Goal: Contribute content: Contribute content

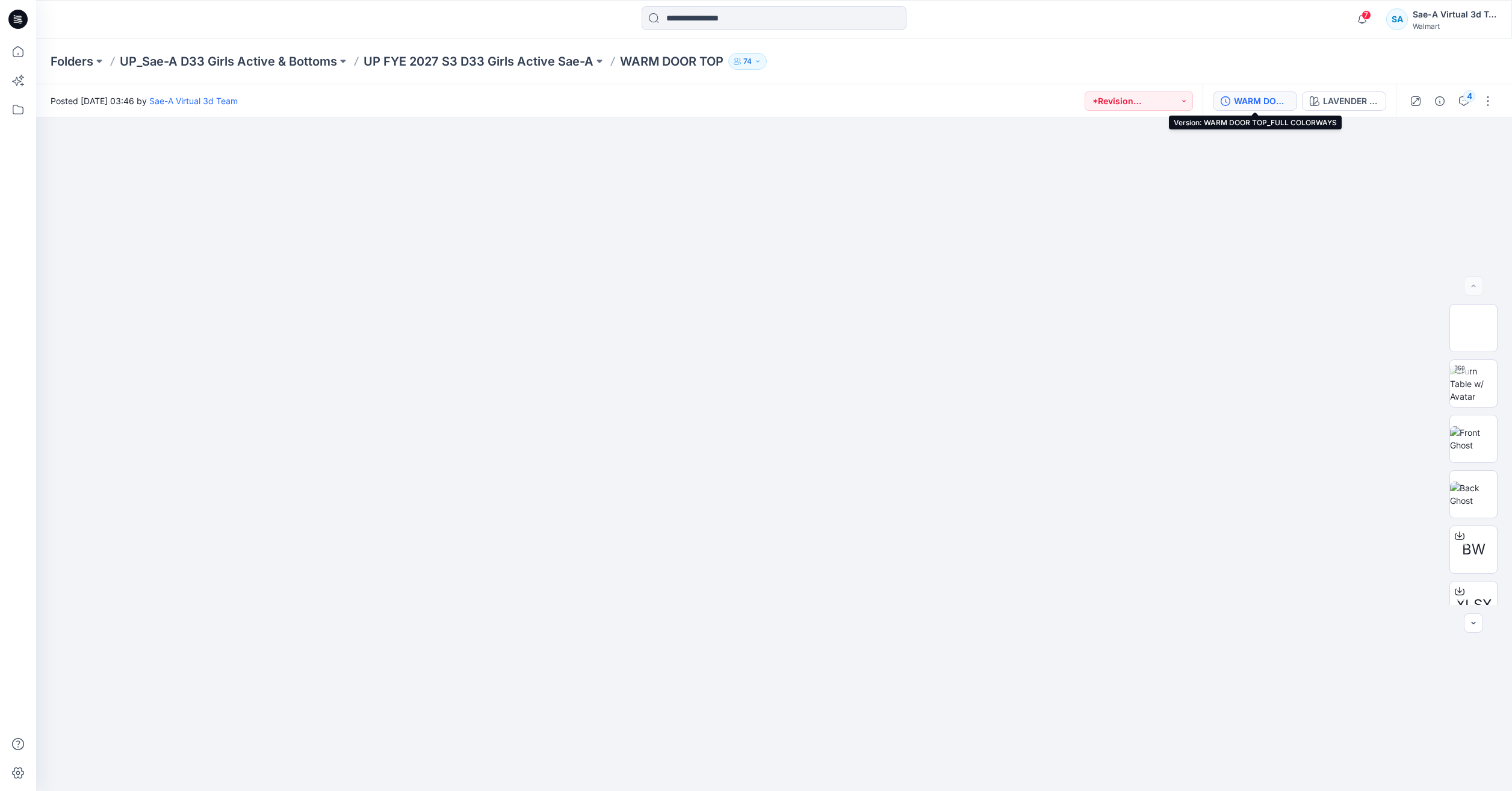
click at [1270, 104] on div "WARM DOOR TOP_FULL COLORWAYS" at bounding box center [1261, 100] width 55 height 14
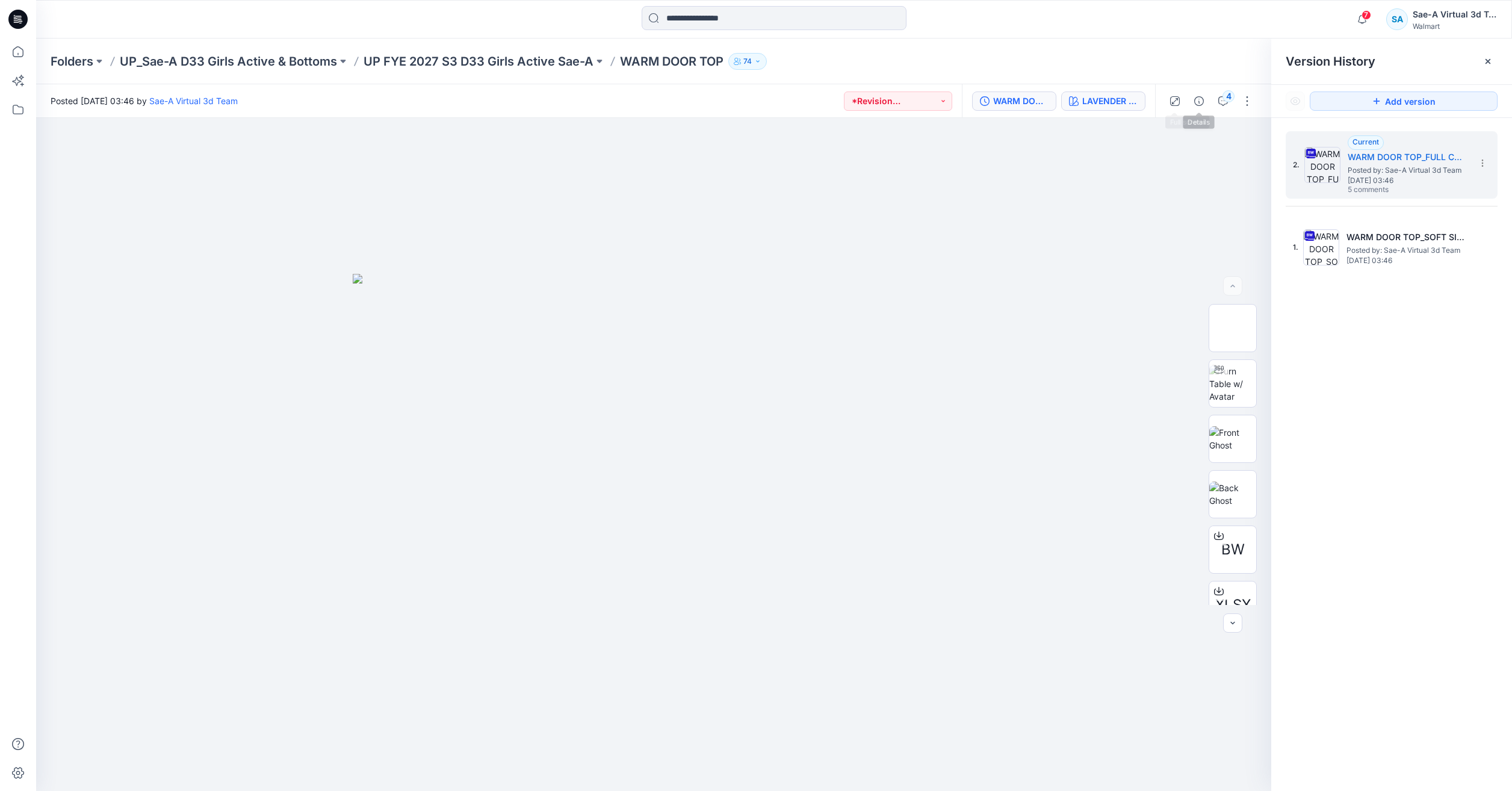
click at [1081, 100] on button "LAVENDER HORIZON 2062189PW" at bounding box center [1103, 100] width 84 height 19
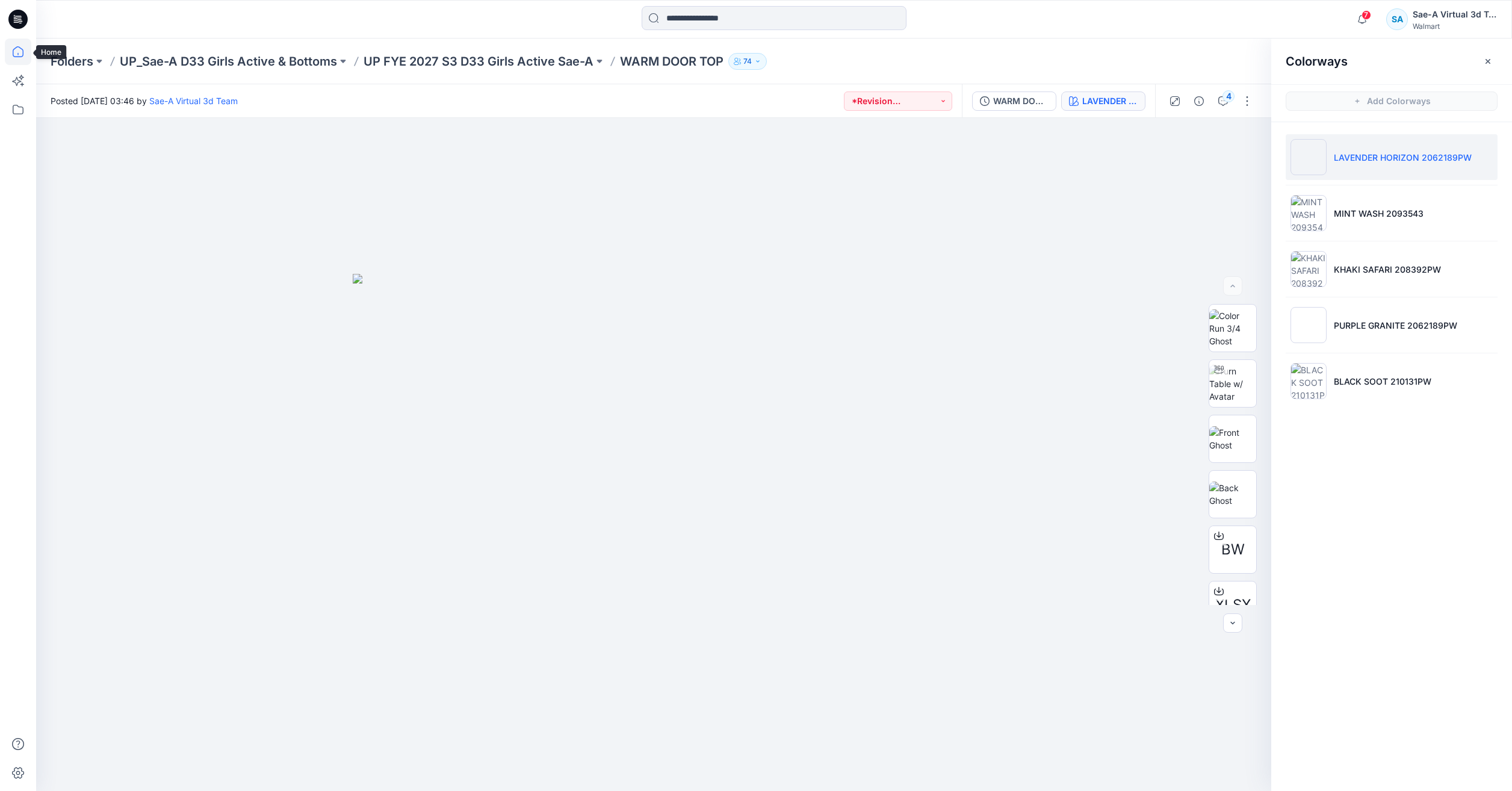
click at [14, 57] on icon at bounding box center [17, 52] width 26 height 26
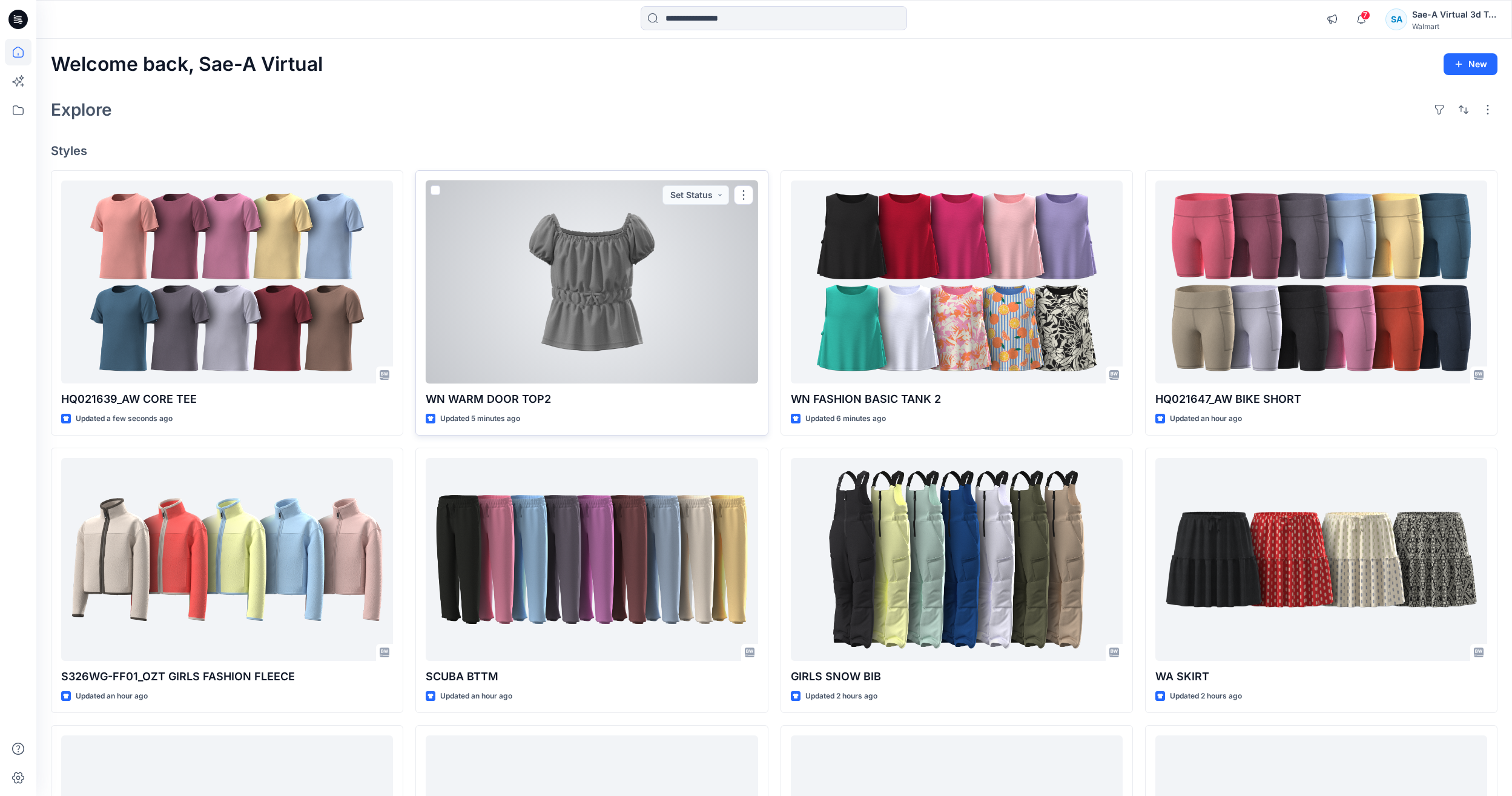
click at [592, 236] on div at bounding box center [591, 281] width 332 height 203
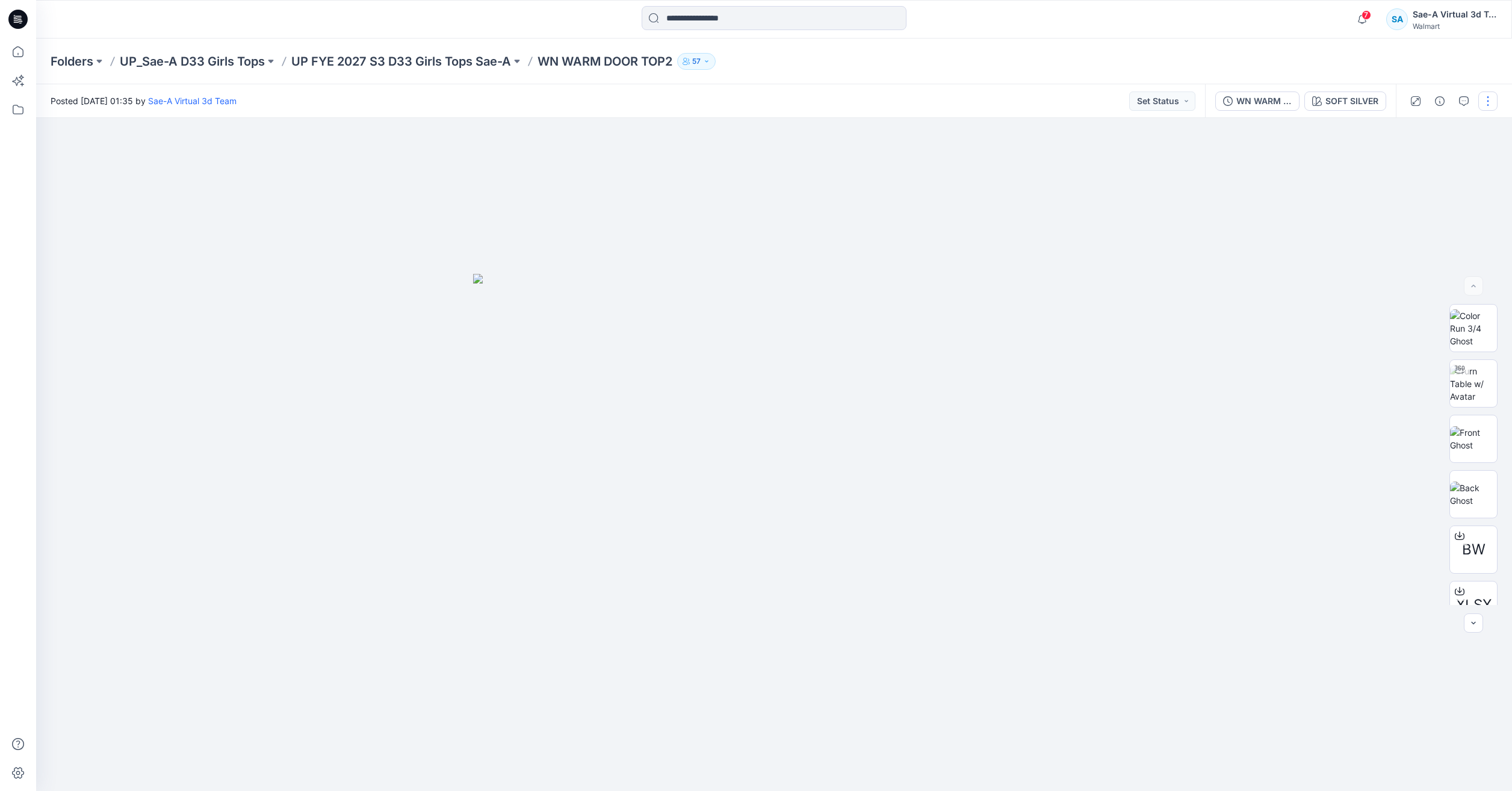
click at [1494, 102] on button "button" at bounding box center [1488, 100] width 19 height 19
click at [1433, 163] on button "Edit" at bounding box center [1438, 163] width 110 height 23
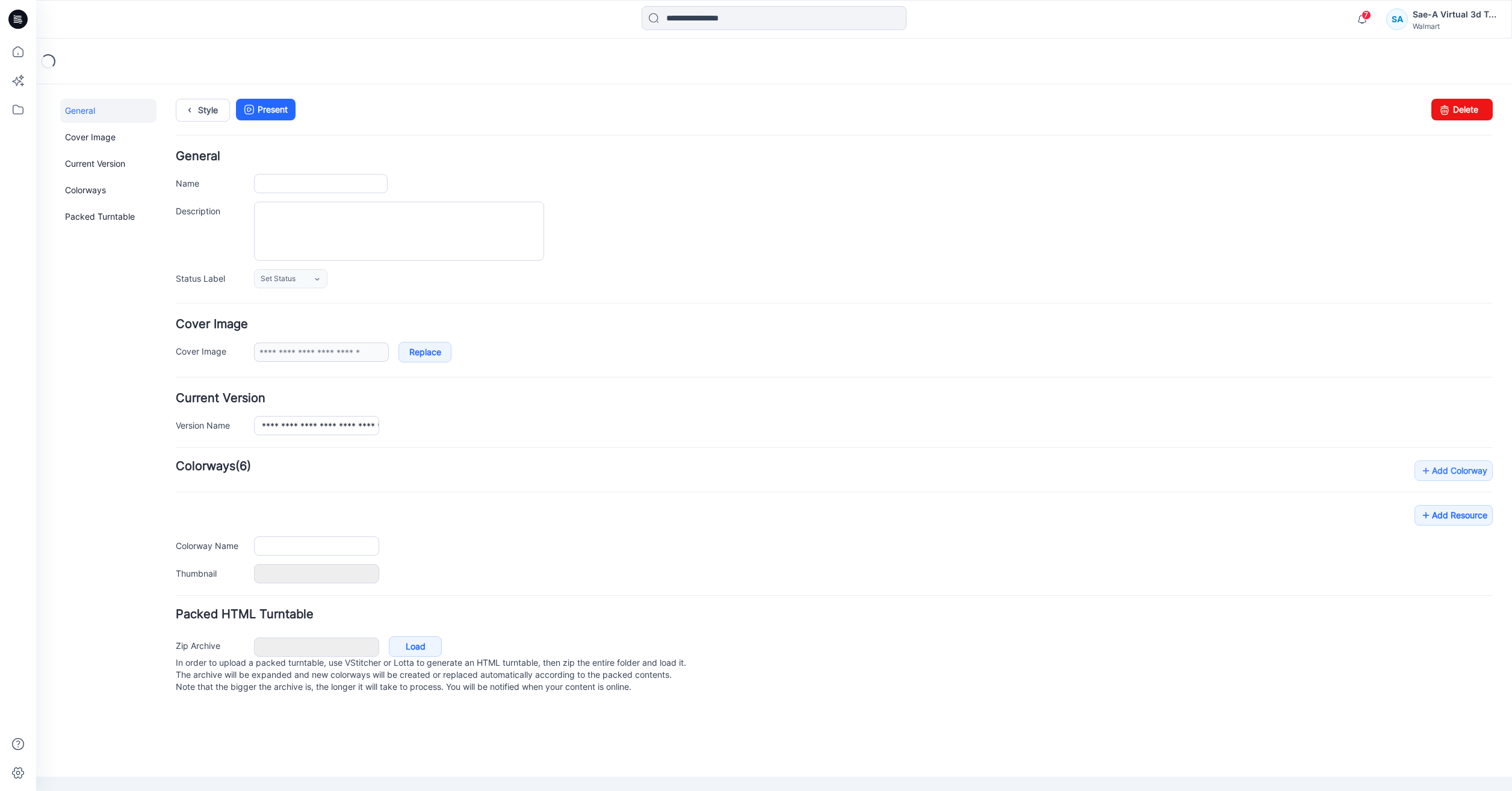
type input "**********"
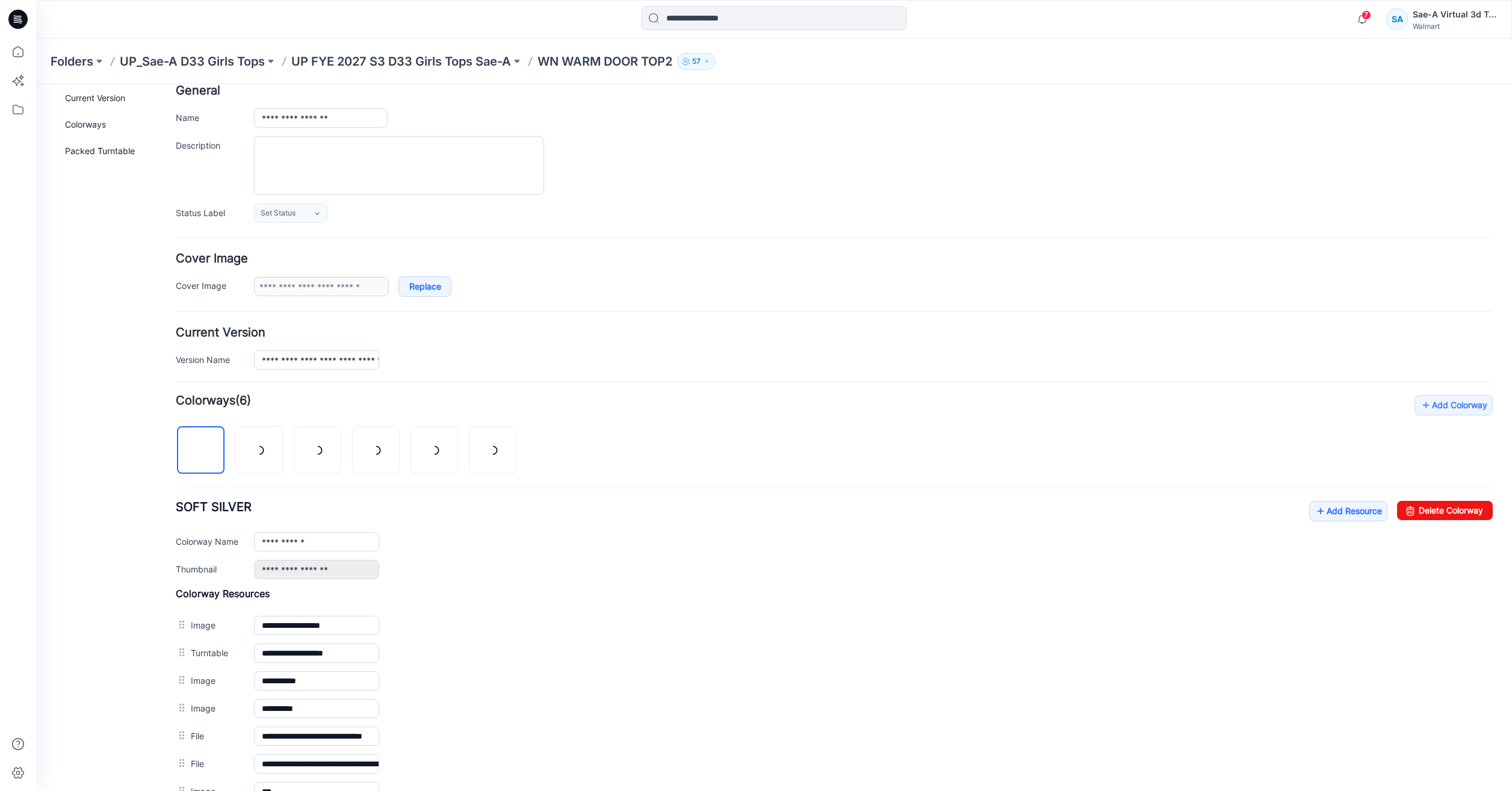
scroll to position [218, 0]
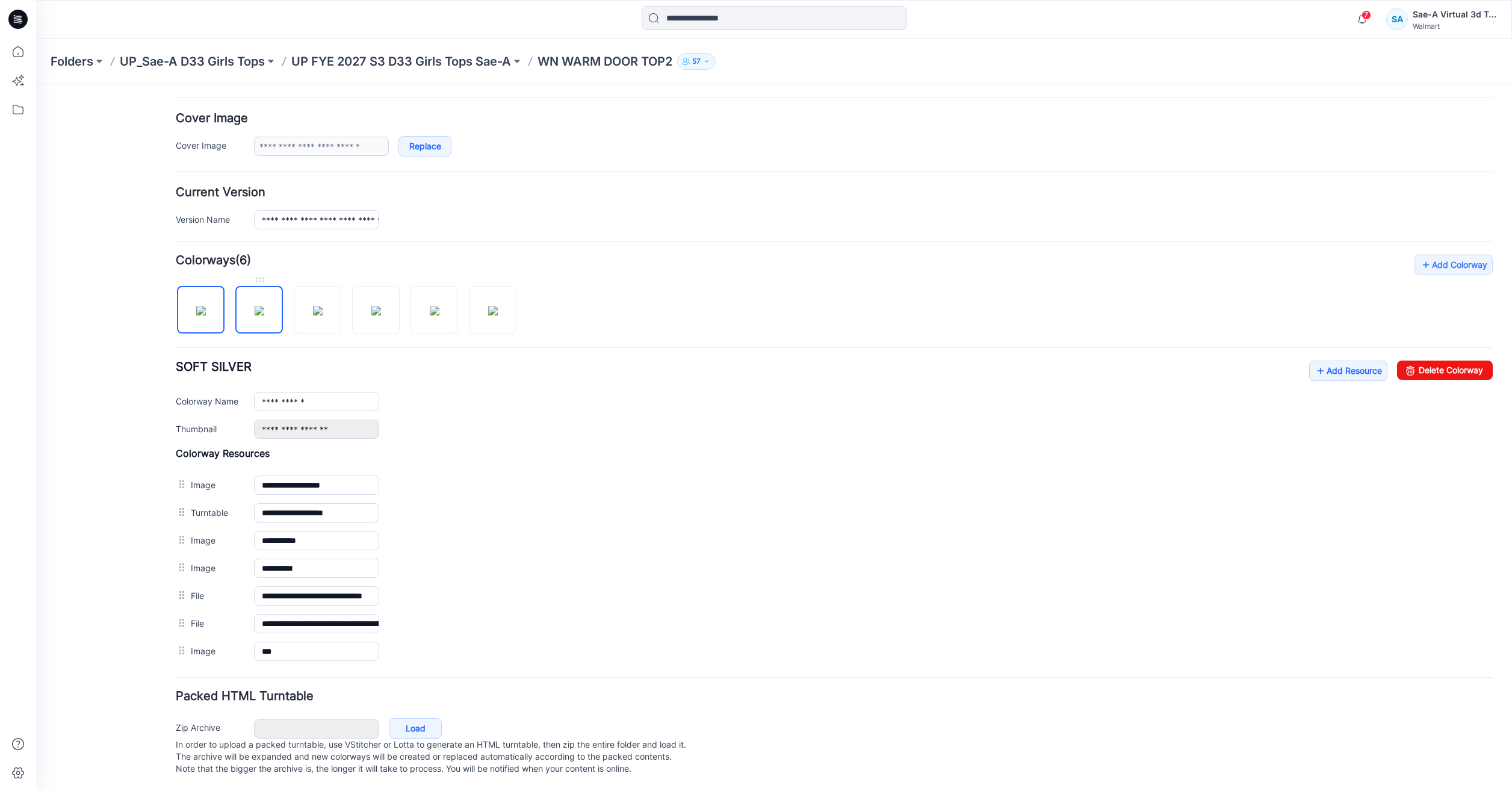
click at [254, 306] on img at bounding box center [259, 310] width 10 height 10
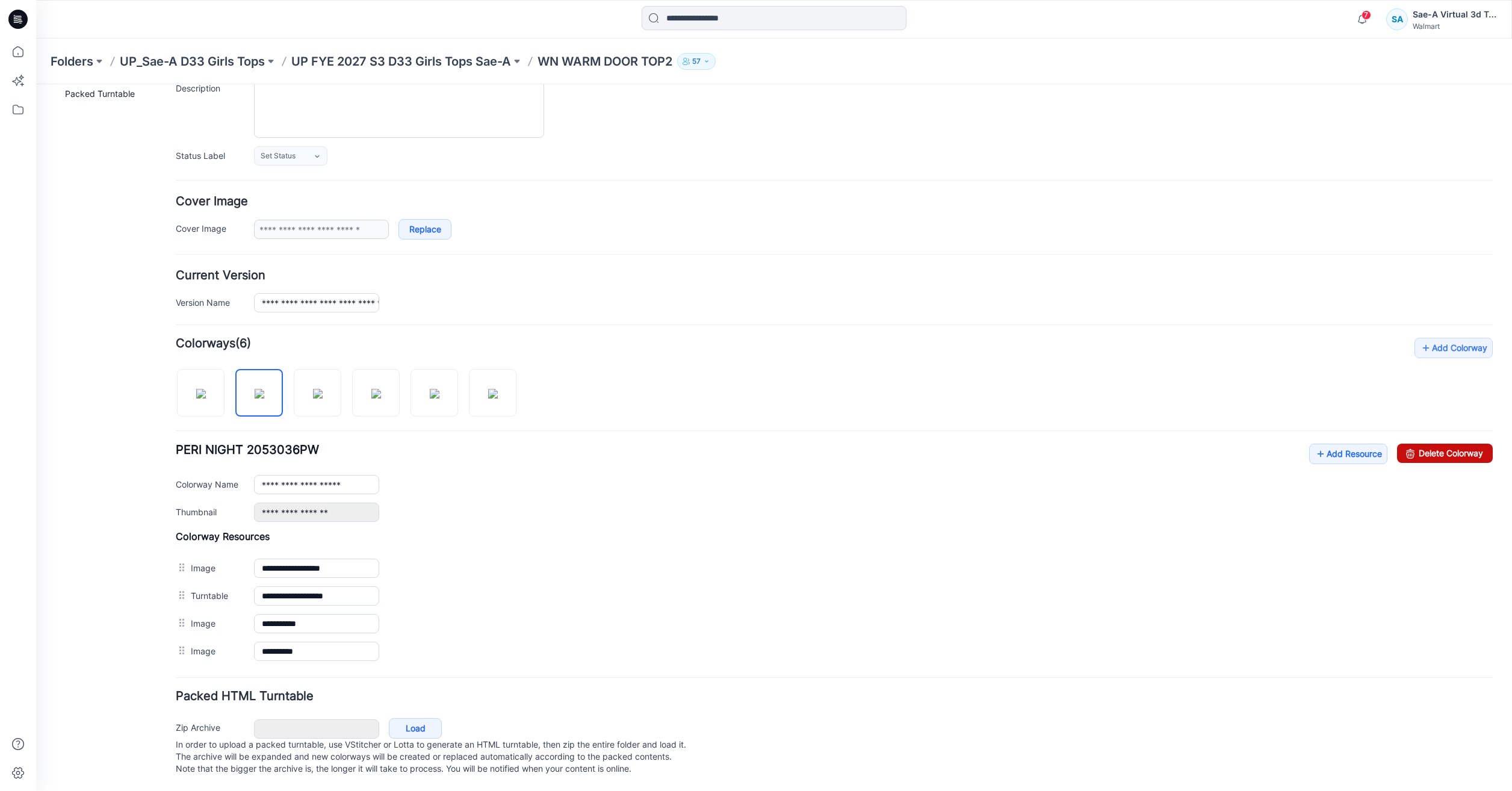
click at [1450, 443] on link "Delete Colorway" at bounding box center [1445, 453] width 96 height 19
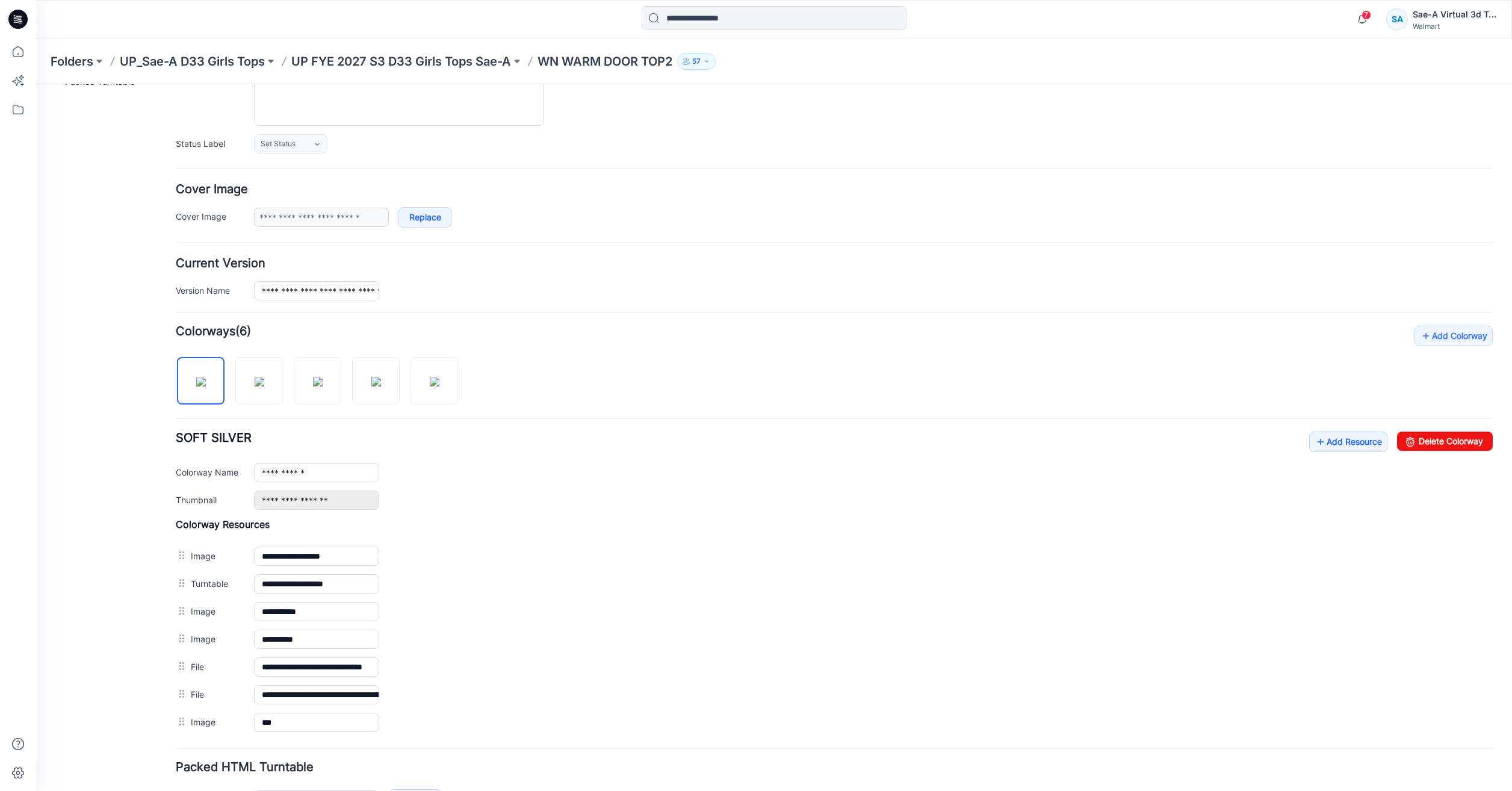
click at [268, 405] on div at bounding box center [321, 375] width 292 height 62
click at [254, 377] on img at bounding box center [259, 381] width 10 height 10
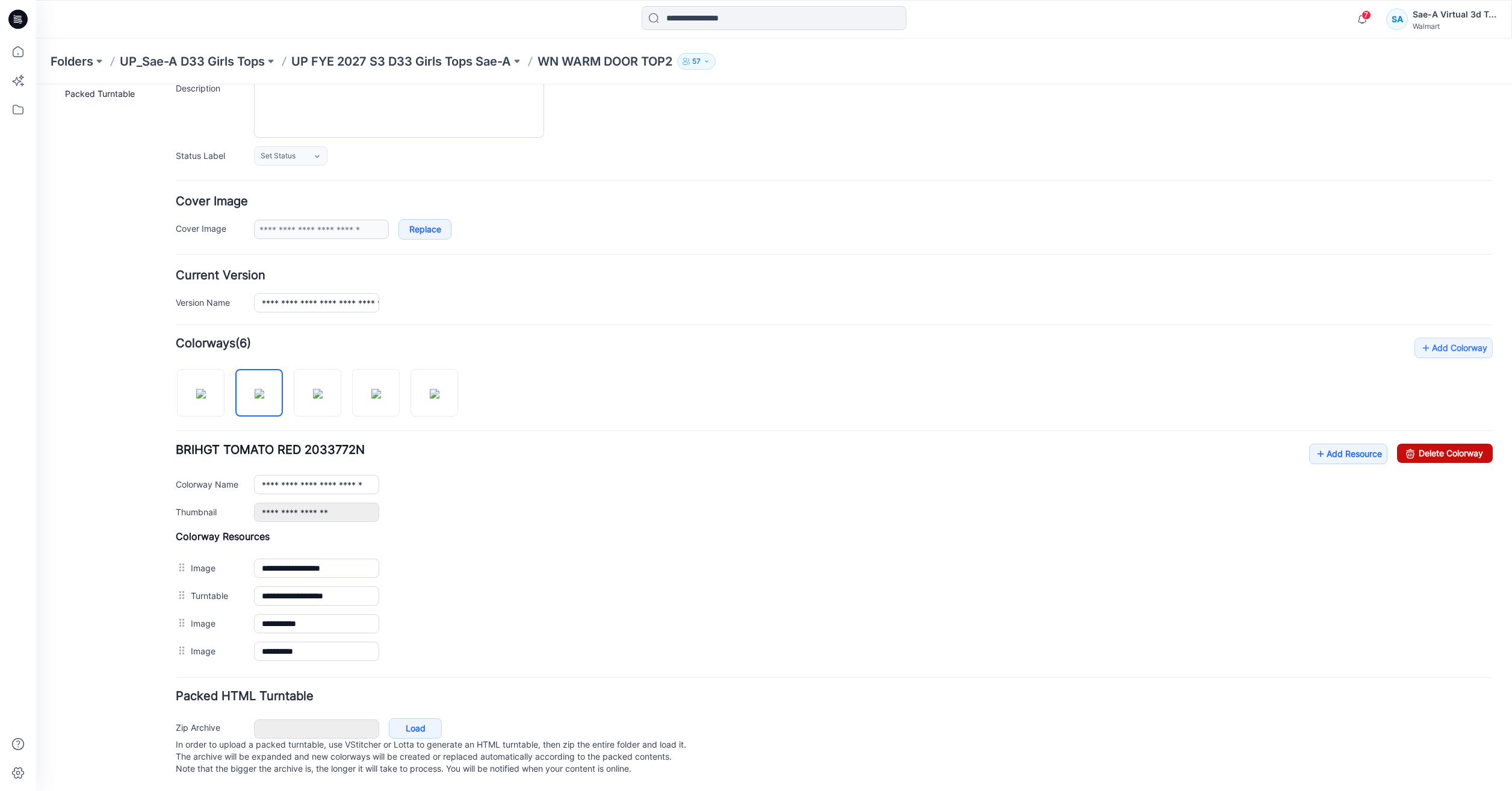
click at [1428, 443] on link "Delete Colorway" at bounding box center [1445, 453] width 96 height 19
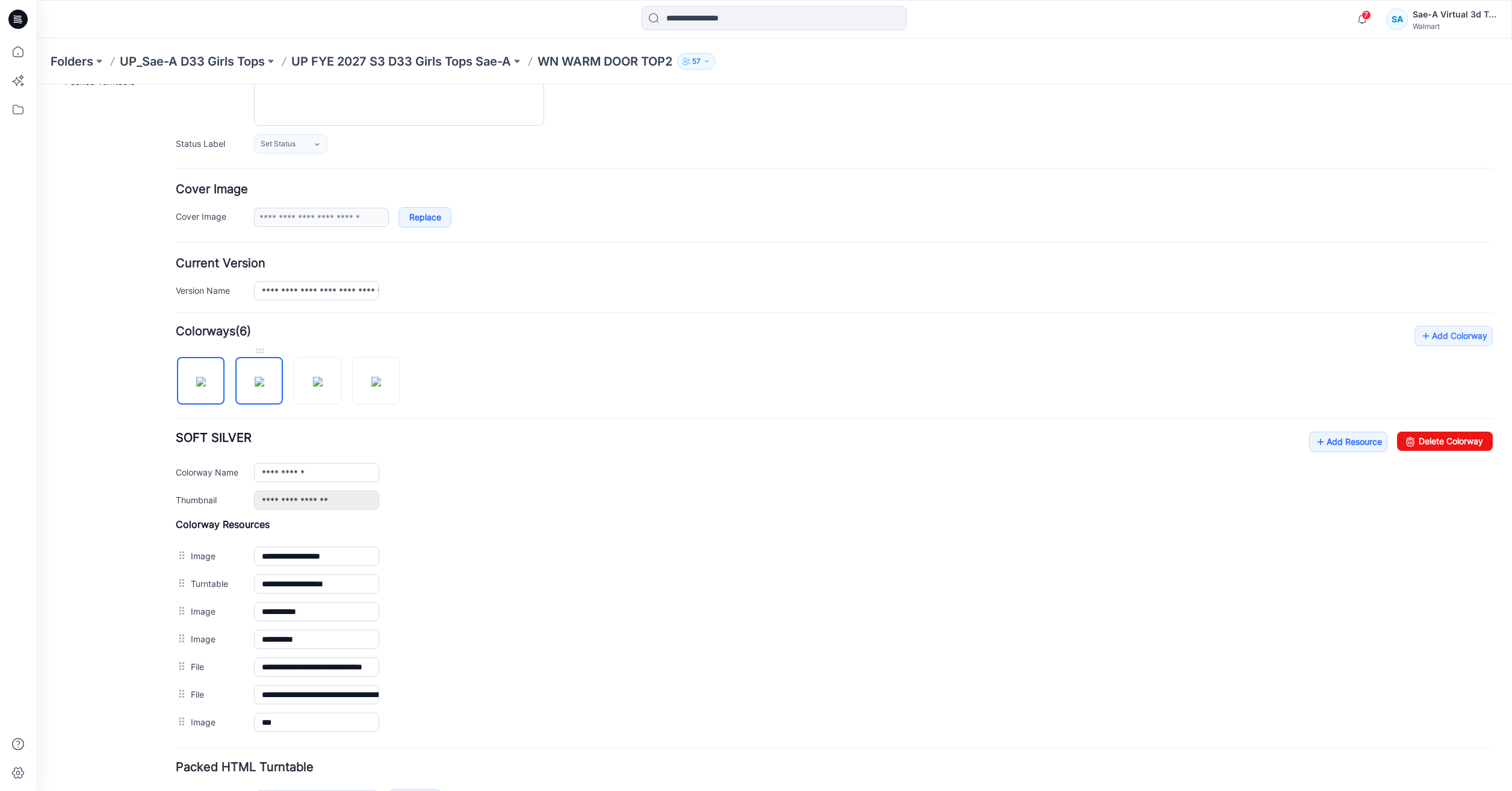
click at [257, 386] on img at bounding box center [259, 381] width 10 height 10
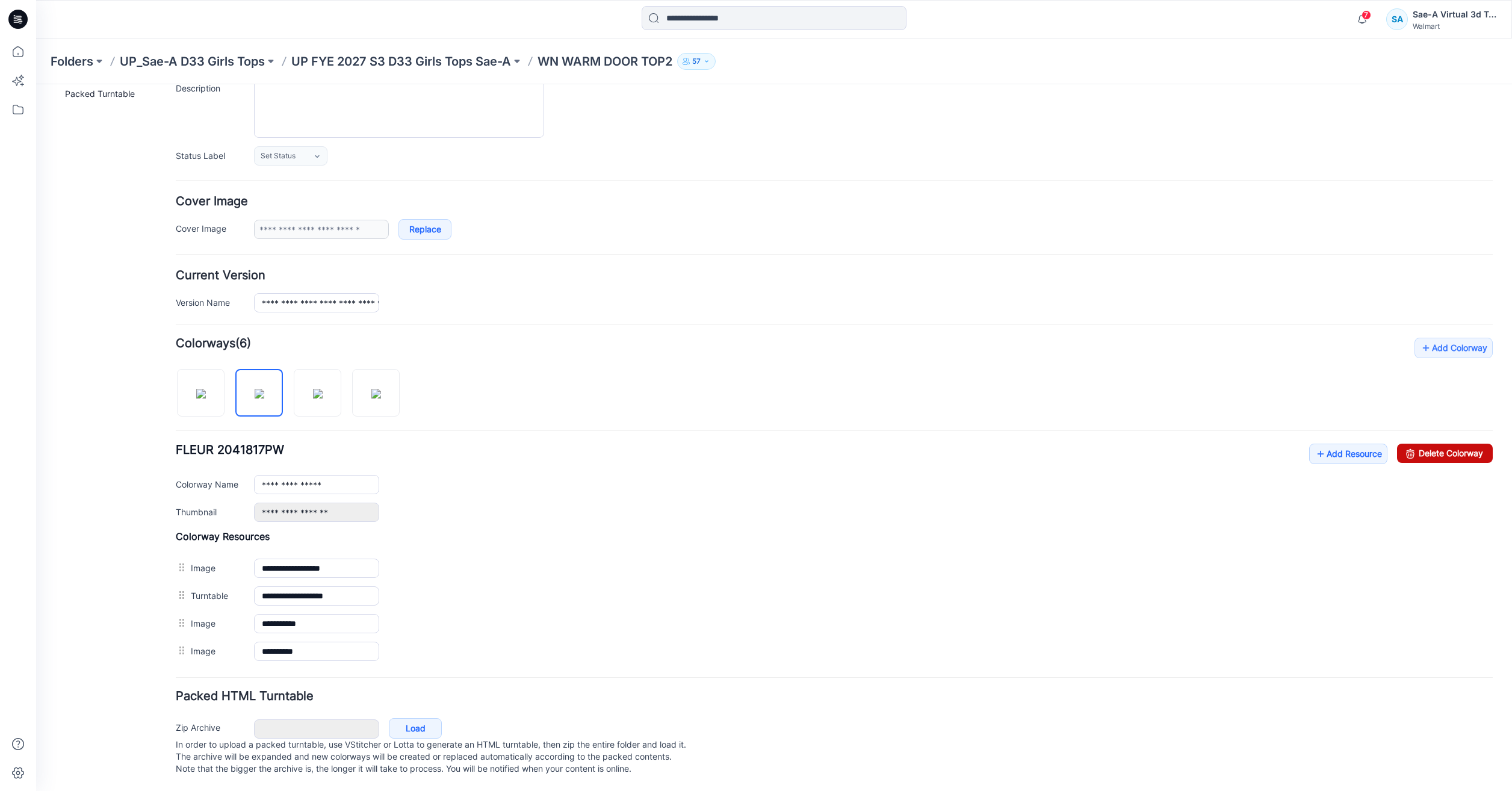
click at [1436, 443] on link "Delete Colorway" at bounding box center [1445, 453] width 96 height 19
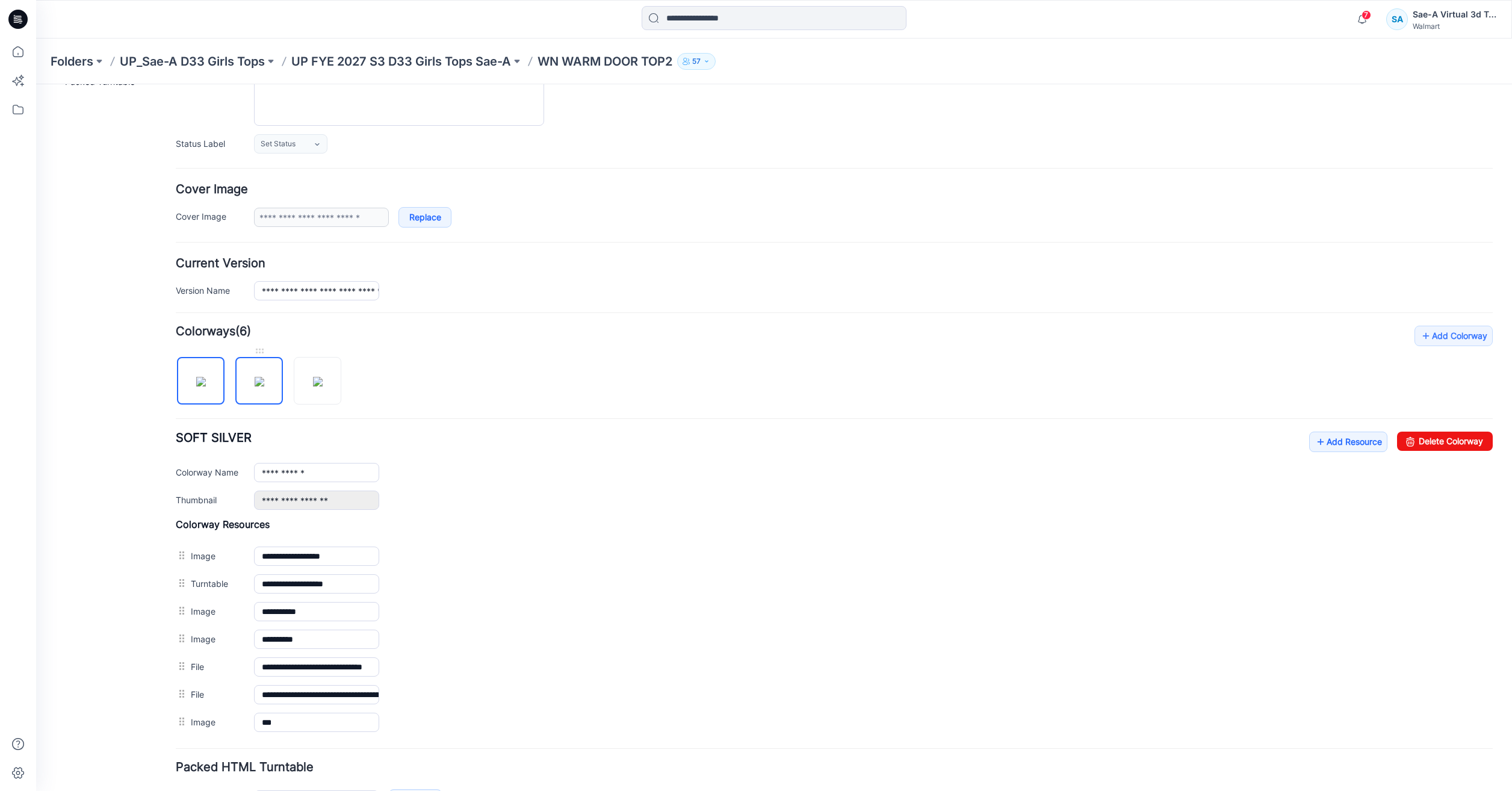
click at [254, 386] on img at bounding box center [259, 381] width 10 height 10
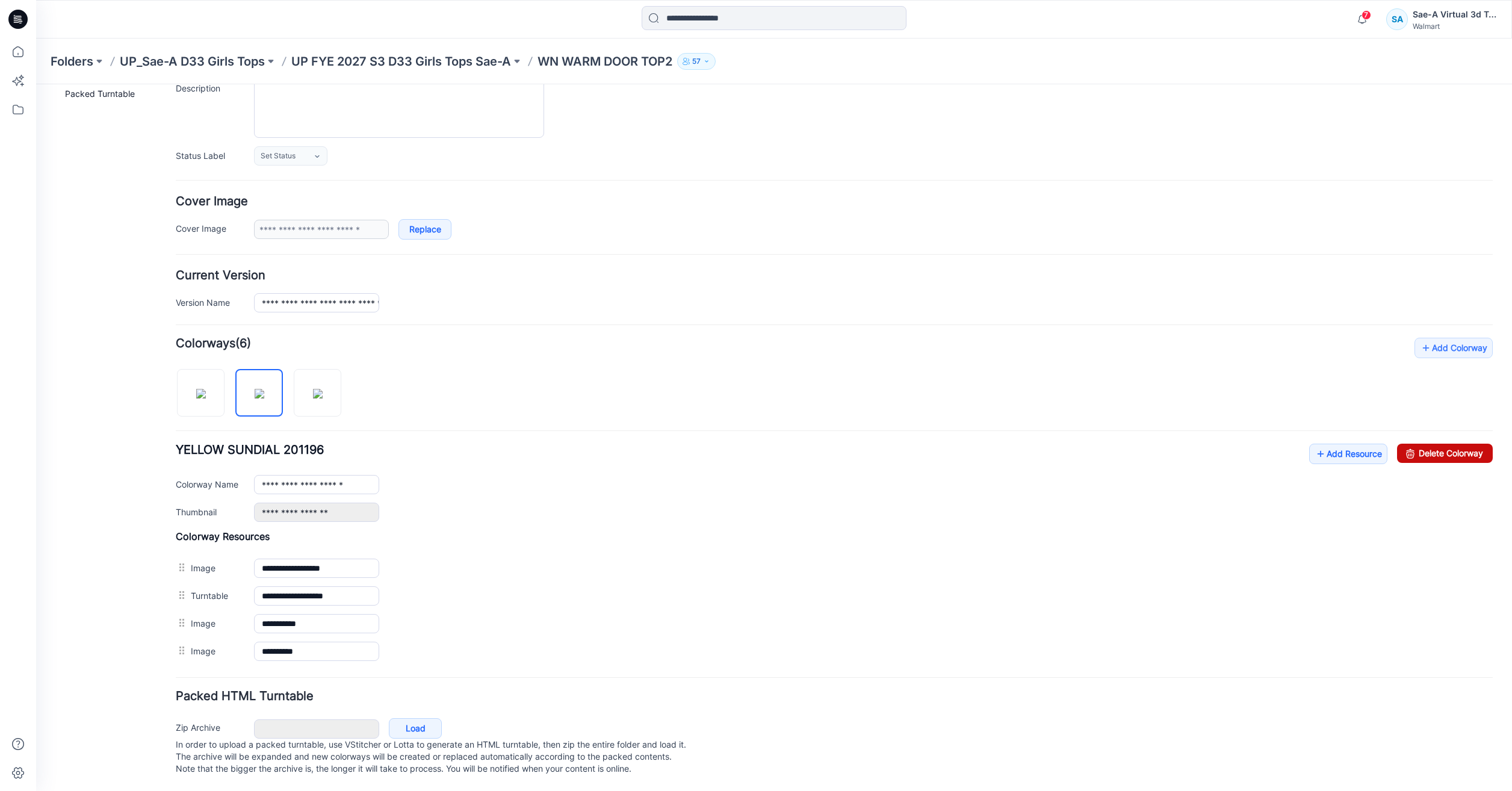
click at [1422, 447] on link "Delete Colorway" at bounding box center [1445, 453] width 96 height 19
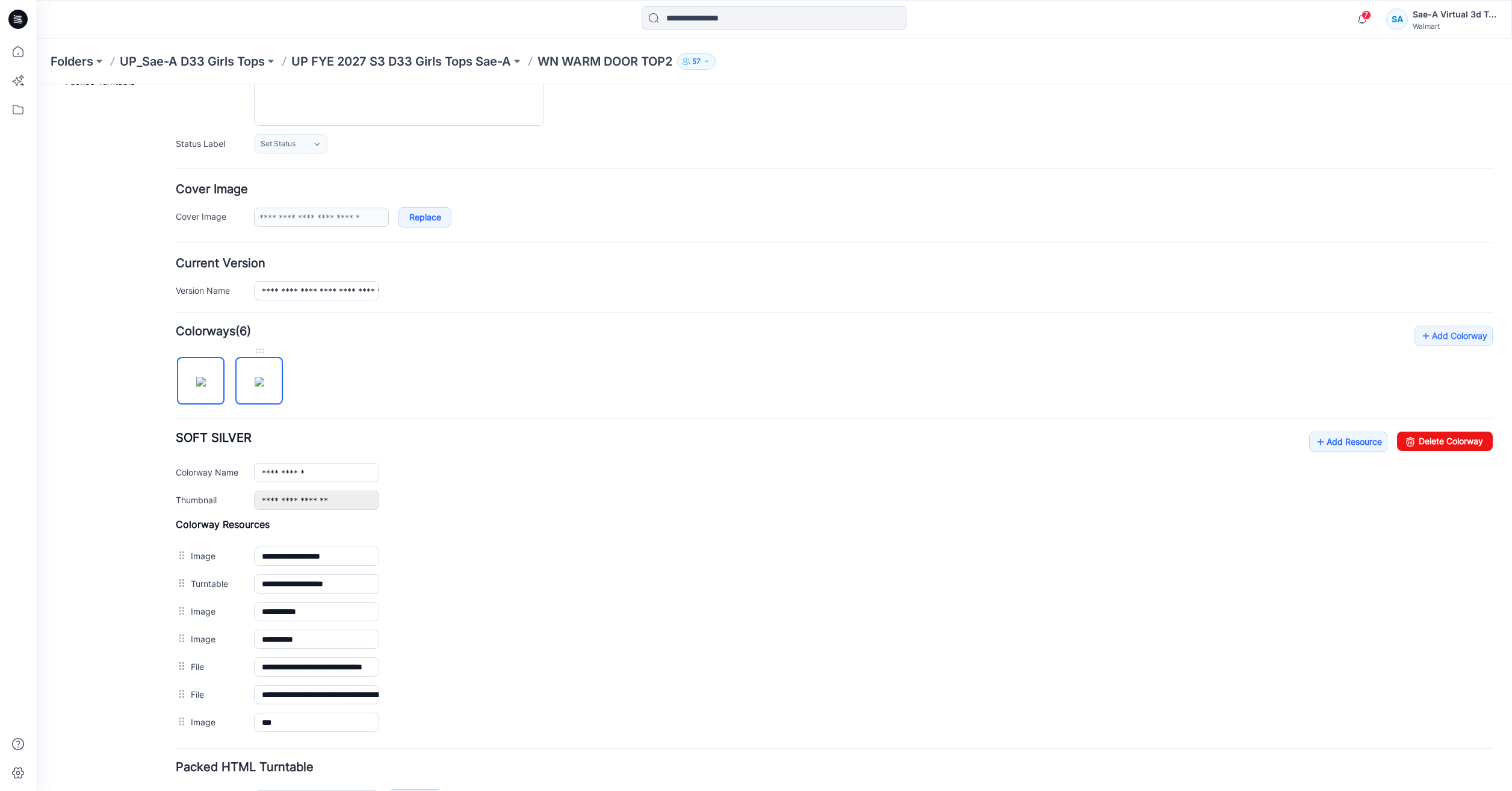
click at [256, 385] on img at bounding box center [259, 381] width 10 height 10
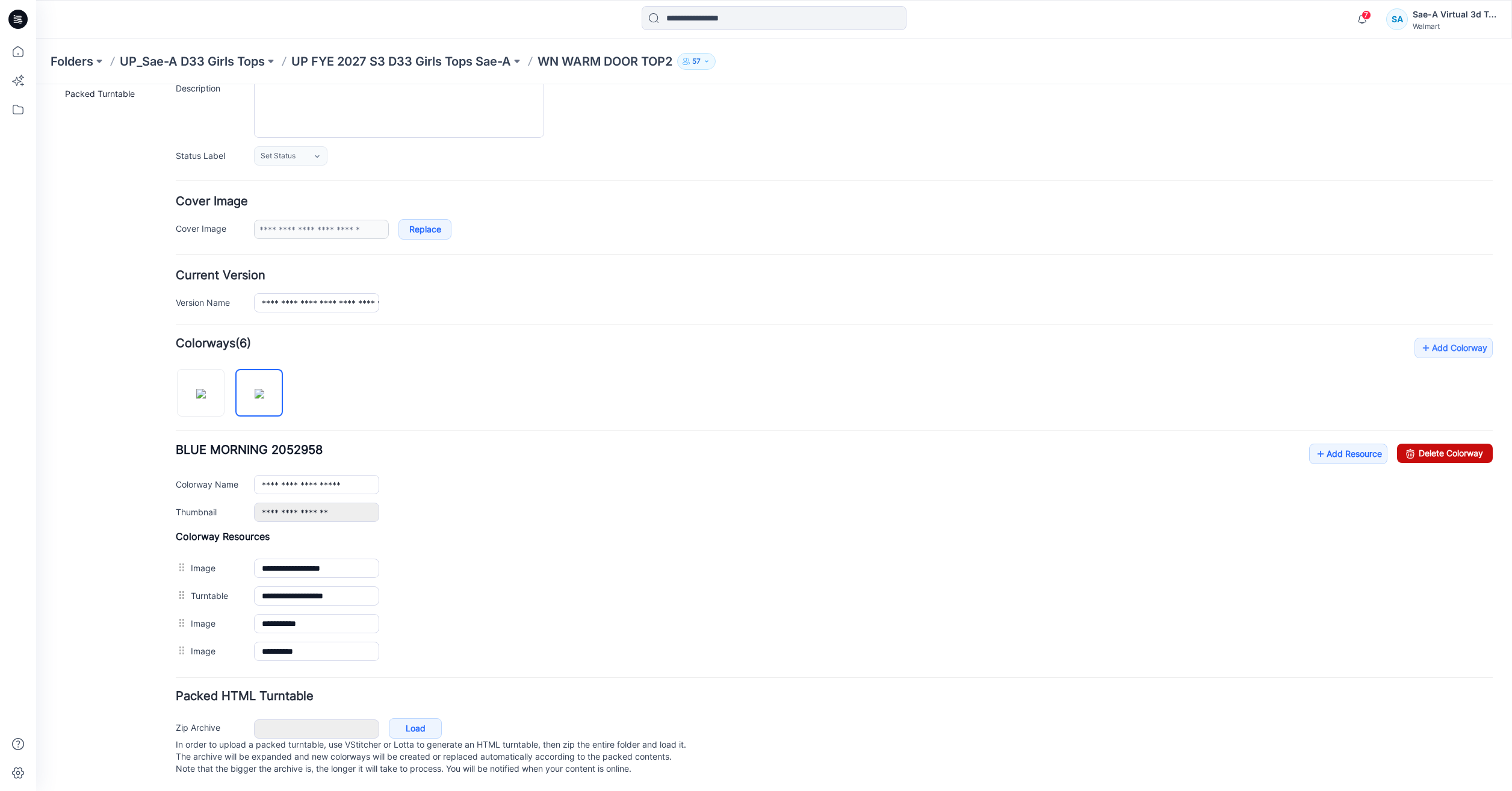
click at [1449, 443] on link "Delete Colorway" at bounding box center [1445, 453] width 96 height 19
type input "**********"
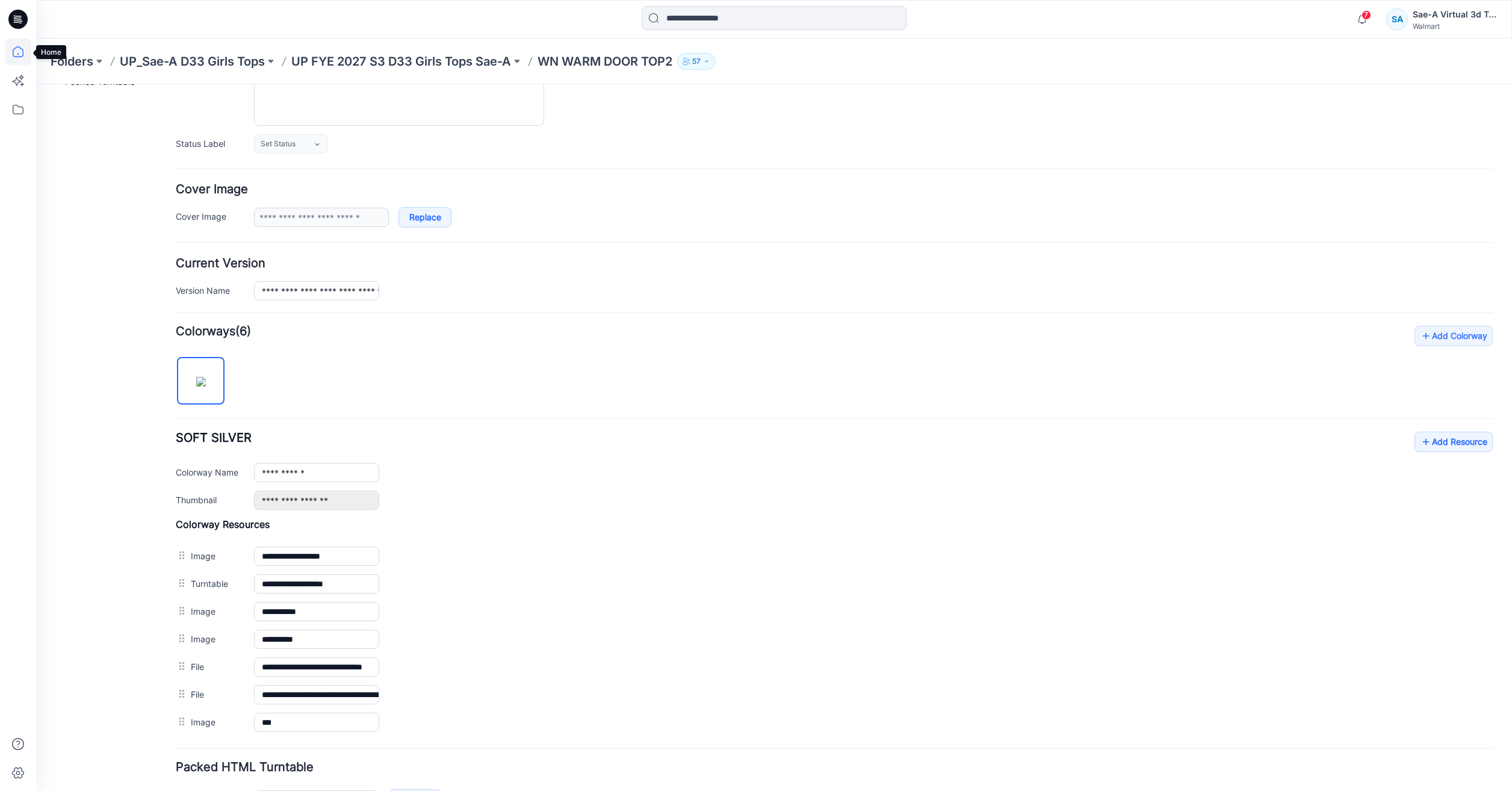
click at [10, 52] on icon at bounding box center [17, 52] width 26 height 26
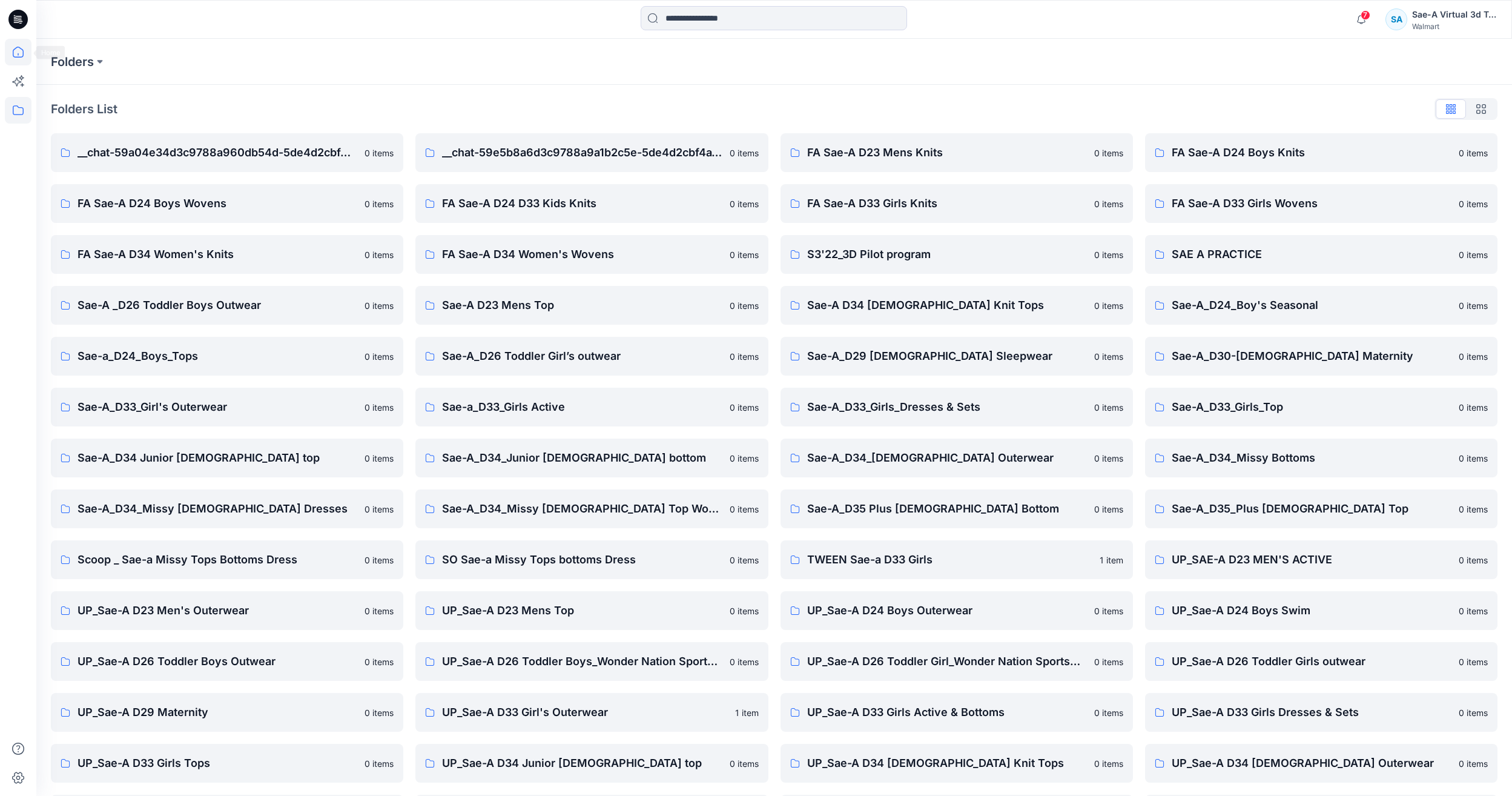
click at [26, 50] on icon at bounding box center [17, 52] width 26 height 26
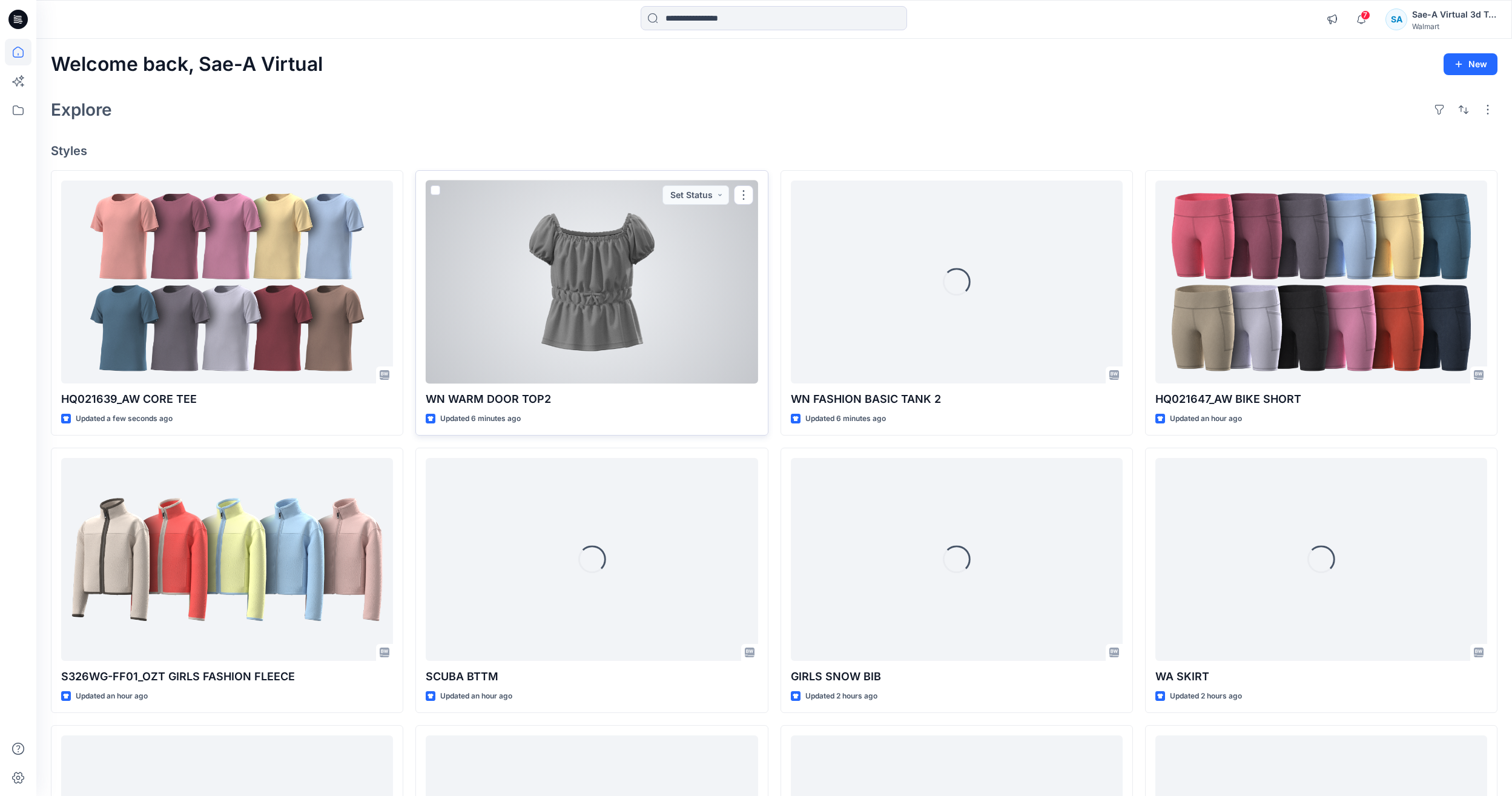
click at [539, 258] on div at bounding box center [591, 281] width 332 height 203
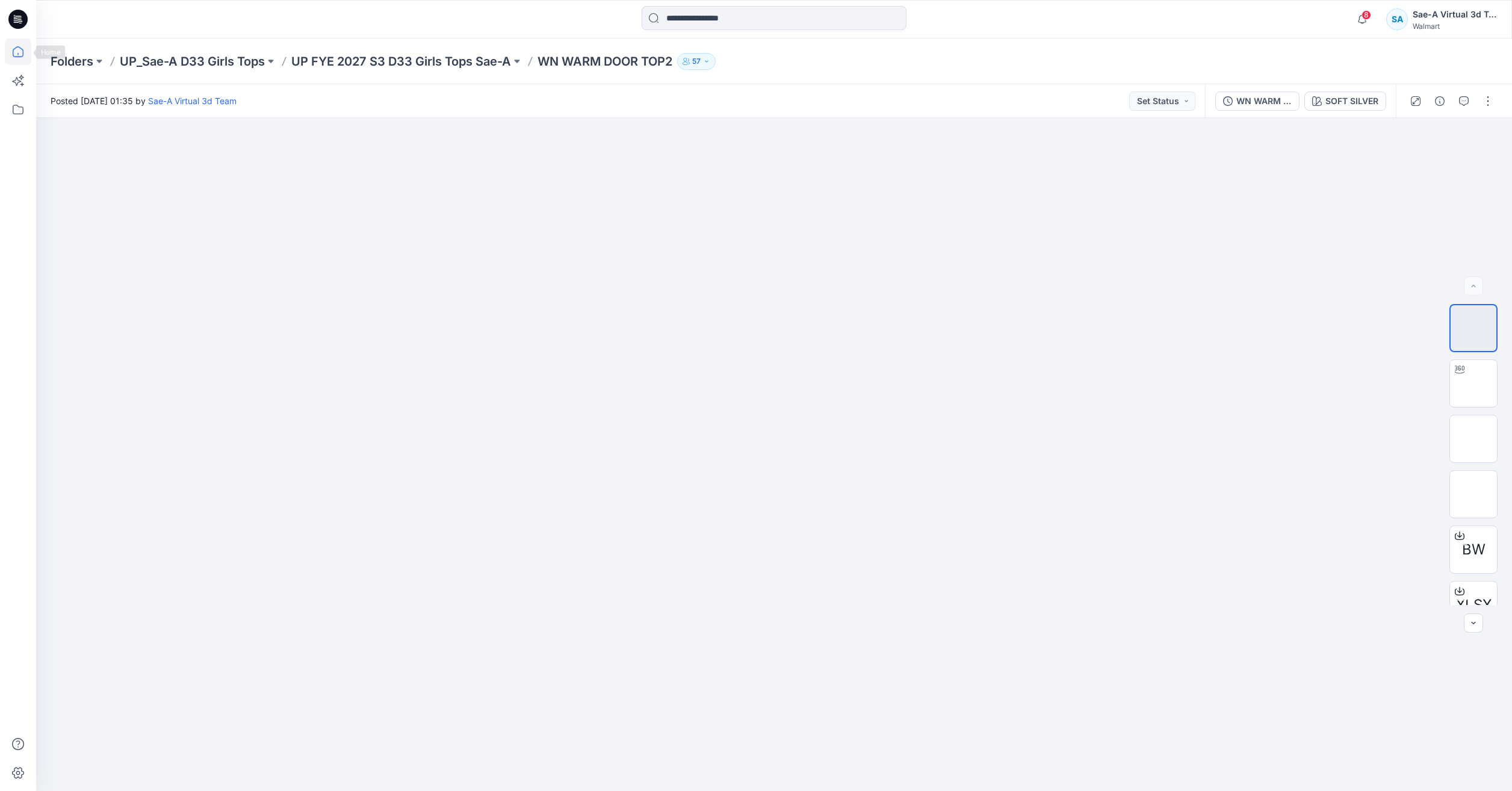
click at [7, 52] on icon at bounding box center [17, 52] width 26 height 26
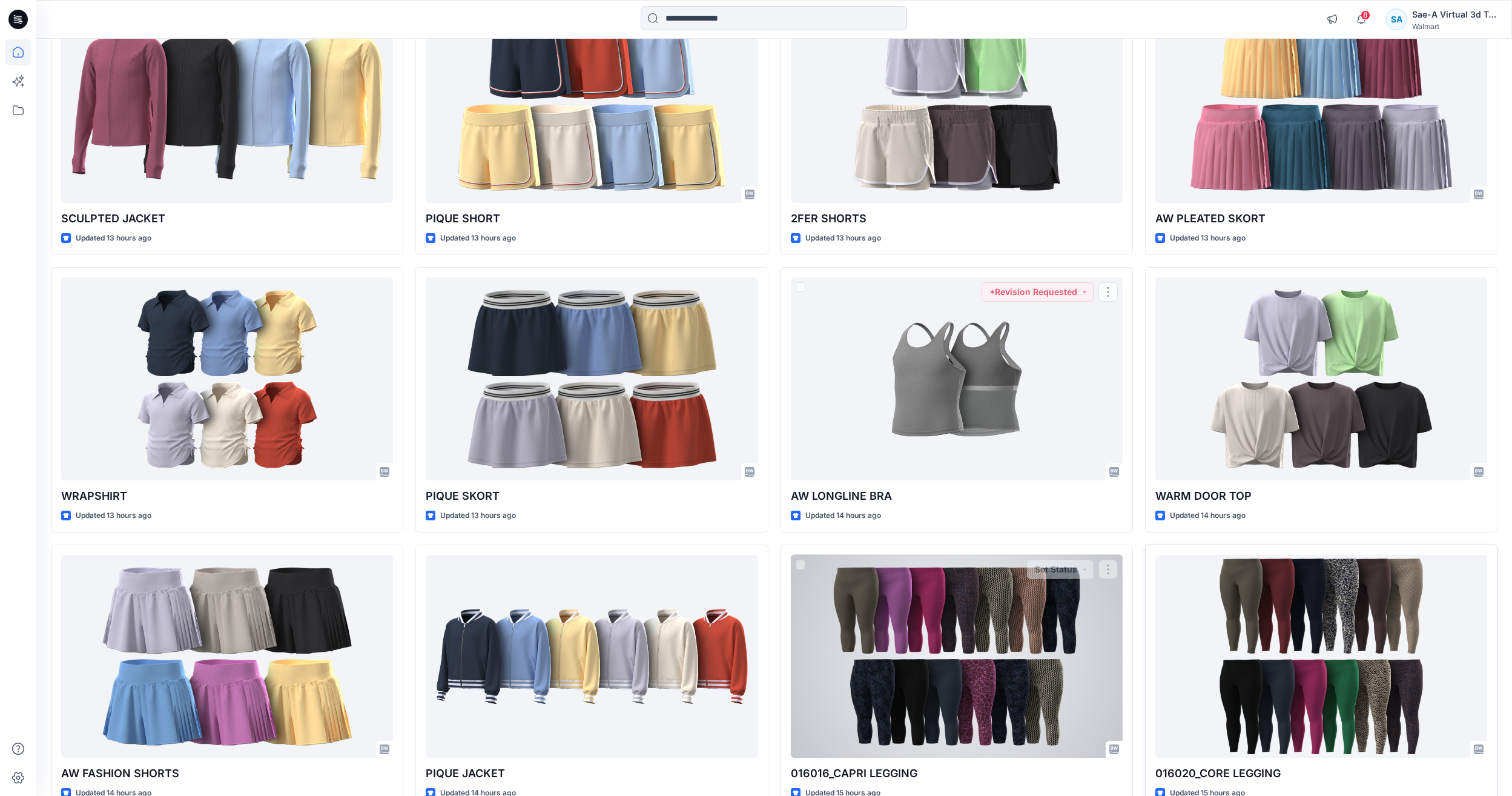
scroll to position [1085, 0]
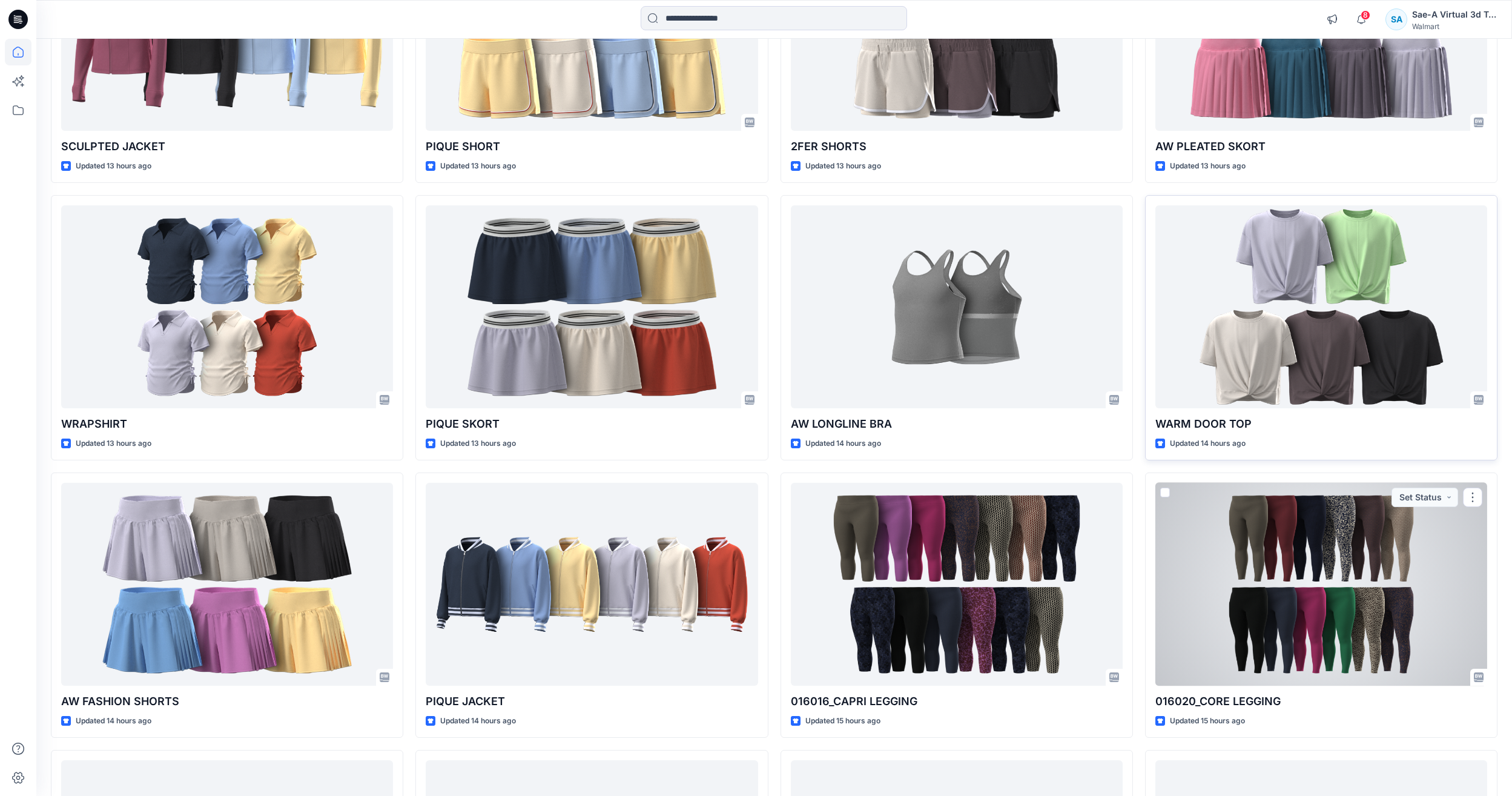
click at [1348, 360] on div at bounding box center [1322, 306] width 332 height 203
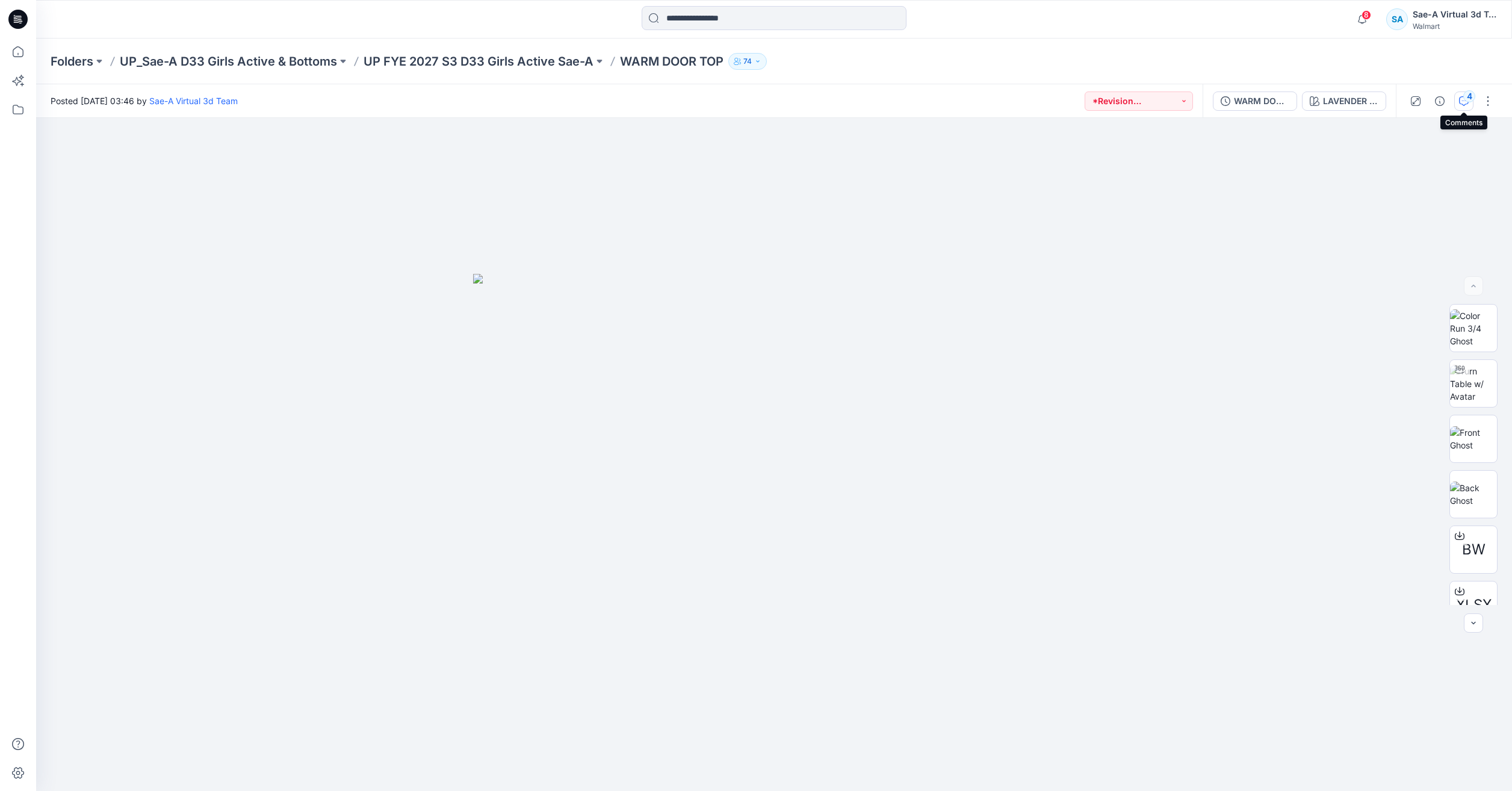
click at [1460, 103] on icon "button" at bounding box center [1464, 100] width 10 height 10
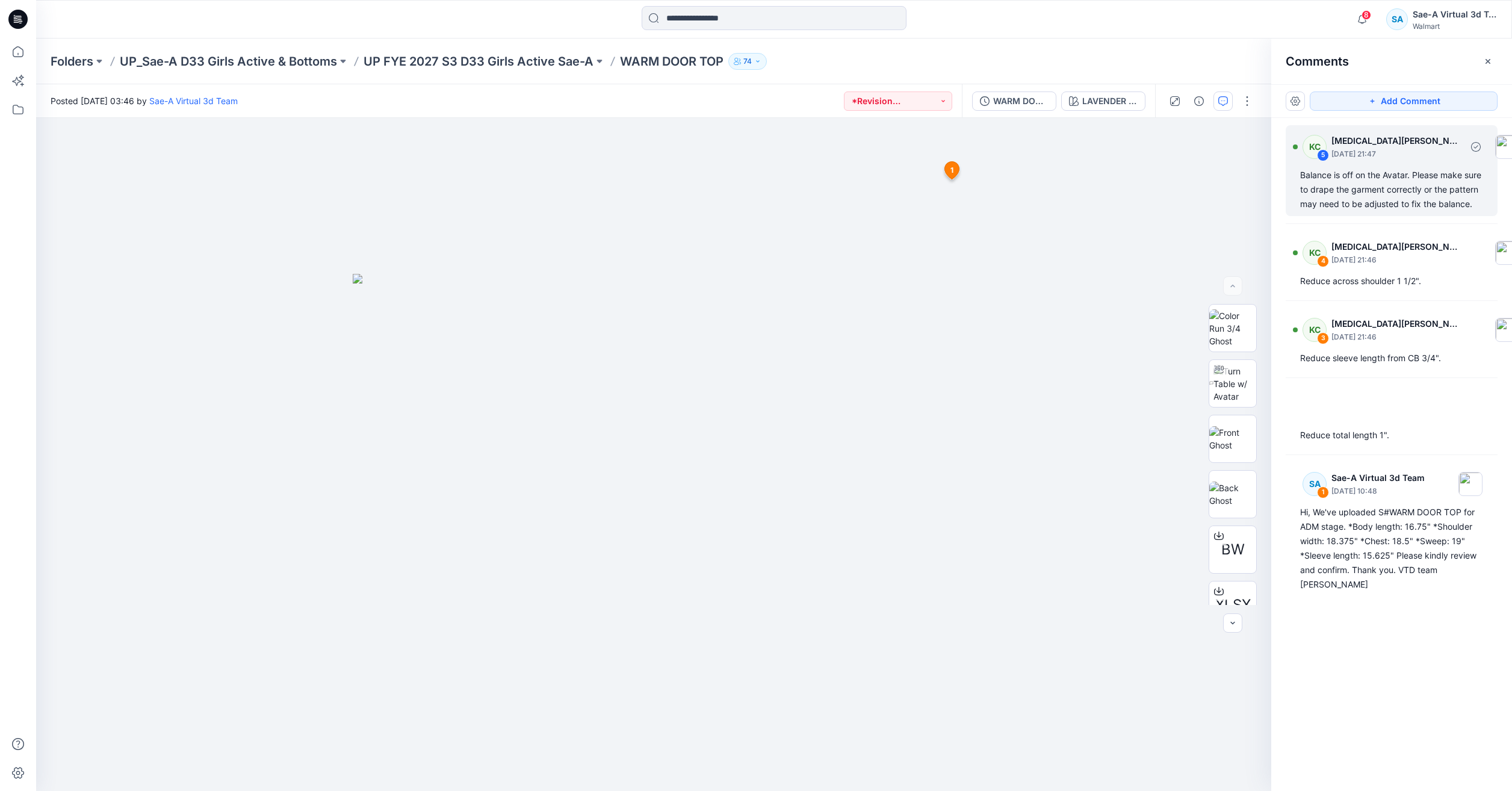
click at [1388, 205] on div "Balance is off on the Avatar. Please make sure to drape the garment correctly o…" at bounding box center [1392, 190] width 183 height 43
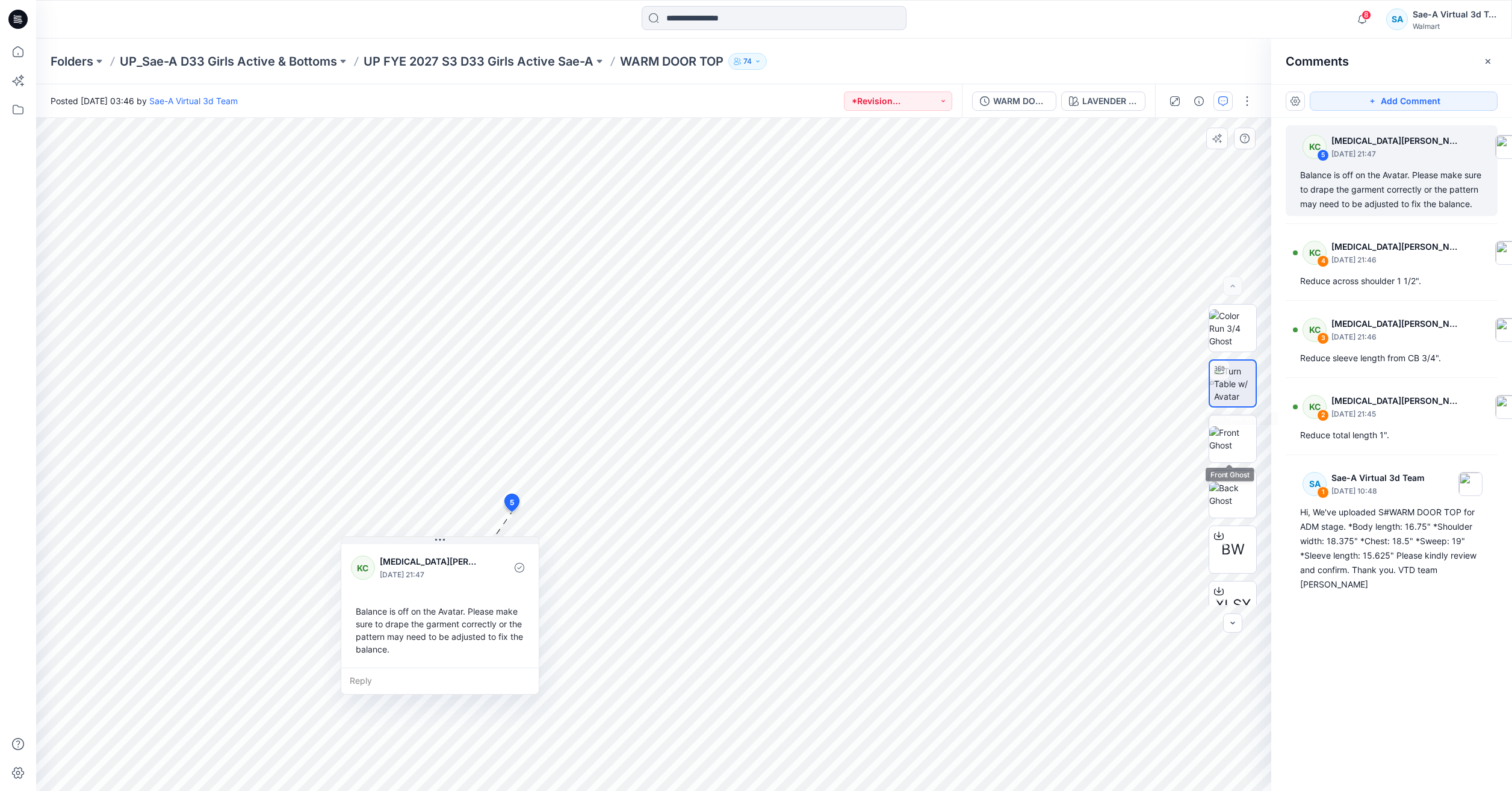
click at [1227, 401] on img at bounding box center [1235, 384] width 42 height 38
click at [1203, 380] on div "BW XLSX" at bounding box center [1232, 454] width 77 height 300
click at [1220, 375] on icon at bounding box center [1220, 370] width 10 height 10
click at [1324, 269] on div "KC 4 Kyra Cobb September 11, 2025 21:46" at bounding box center [1411, 253] width 236 height 33
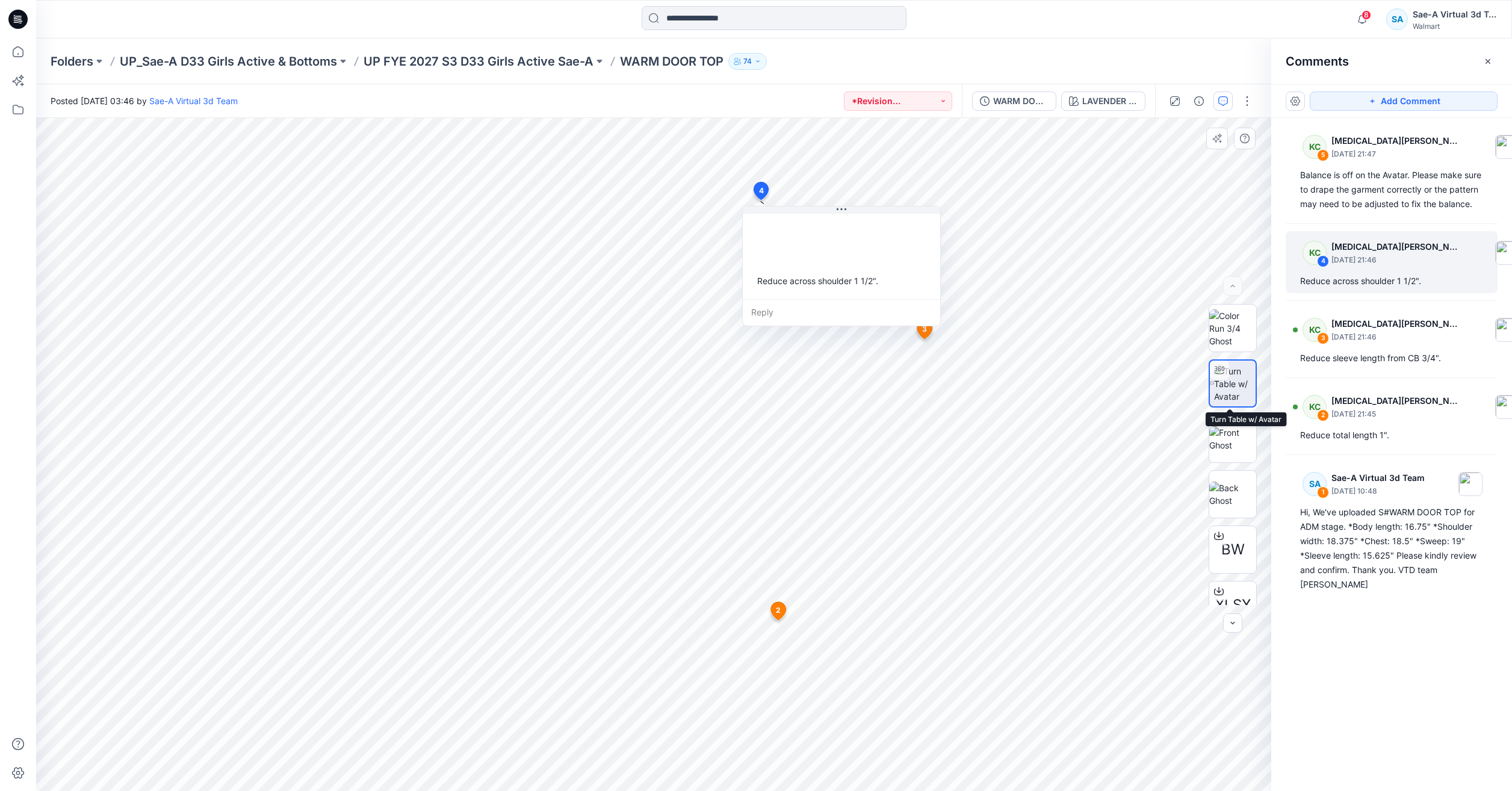
click at [1251, 377] on img at bounding box center [1235, 384] width 42 height 38
click at [1023, 101] on div "WARM DOOR TOP_FULL COLORWAYS" at bounding box center [1020, 100] width 55 height 14
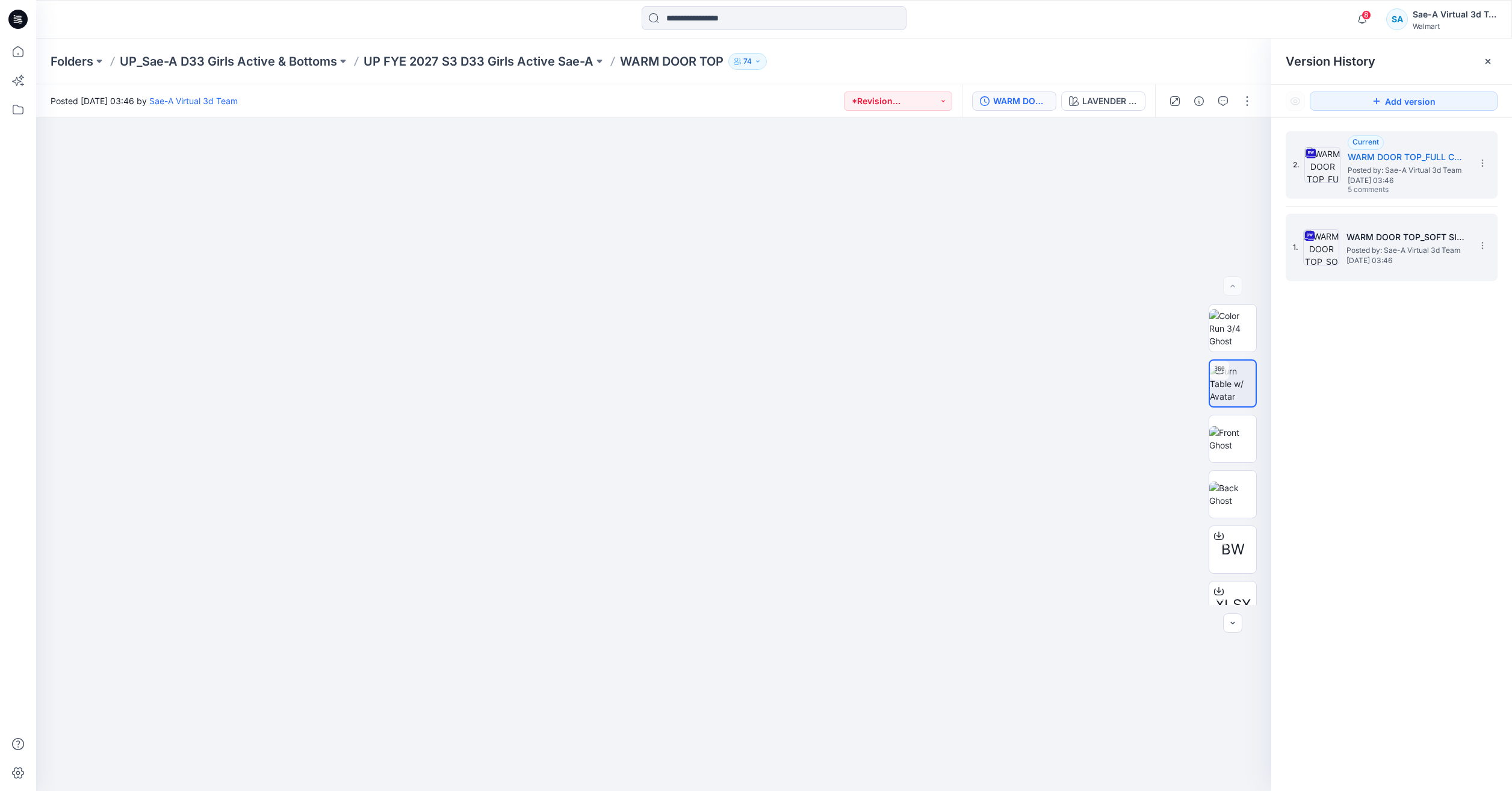
click at [1351, 231] on h5 "WARM DOOR TOP_SOFT SILVER" at bounding box center [1407, 237] width 120 height 14
click at [1409, 191] on span "5 comments" at bounding box center [1390, 190] width 84 height 10
click at [1349, 176] on span "Thursday, September 11, 2025 03:46" at bounding box center [1408, 180] width 120 height 8
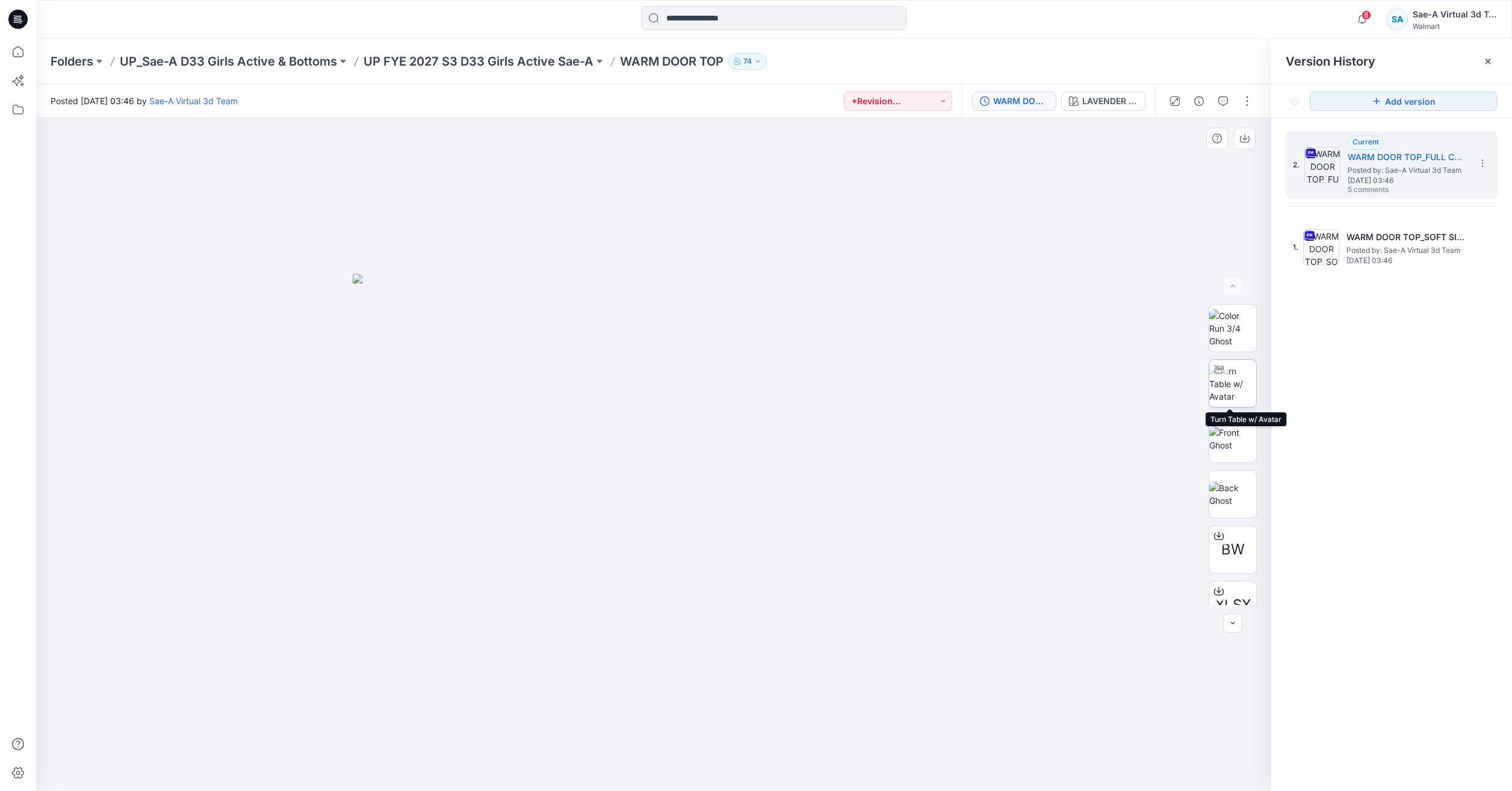
click at [1221, 376] on div at bounding box center [1219, 369] width 19 height 19
drag, startPoint x: 770, startPoint y: 761, endPoint x: 628, endPoint y: 742, distance: 143.3
click at [628, 742] on icon at bounding box center [656, 755] width 364 height 45
click at [28, 59] on icon at bounding box center [17, 52] width 26 height 26
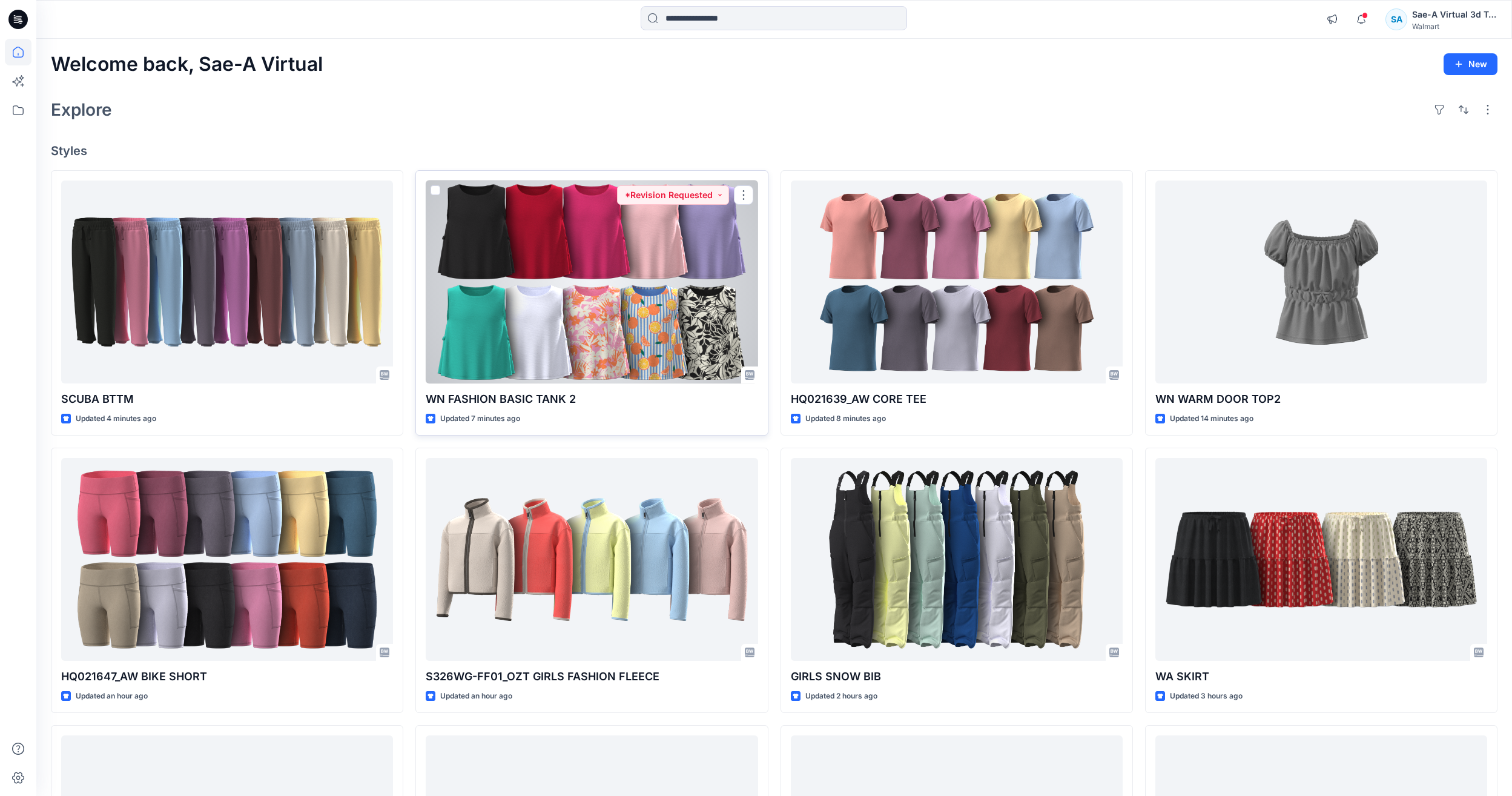
click at [588, 294] on div at bounding box center [591, 281] width 332 height 203
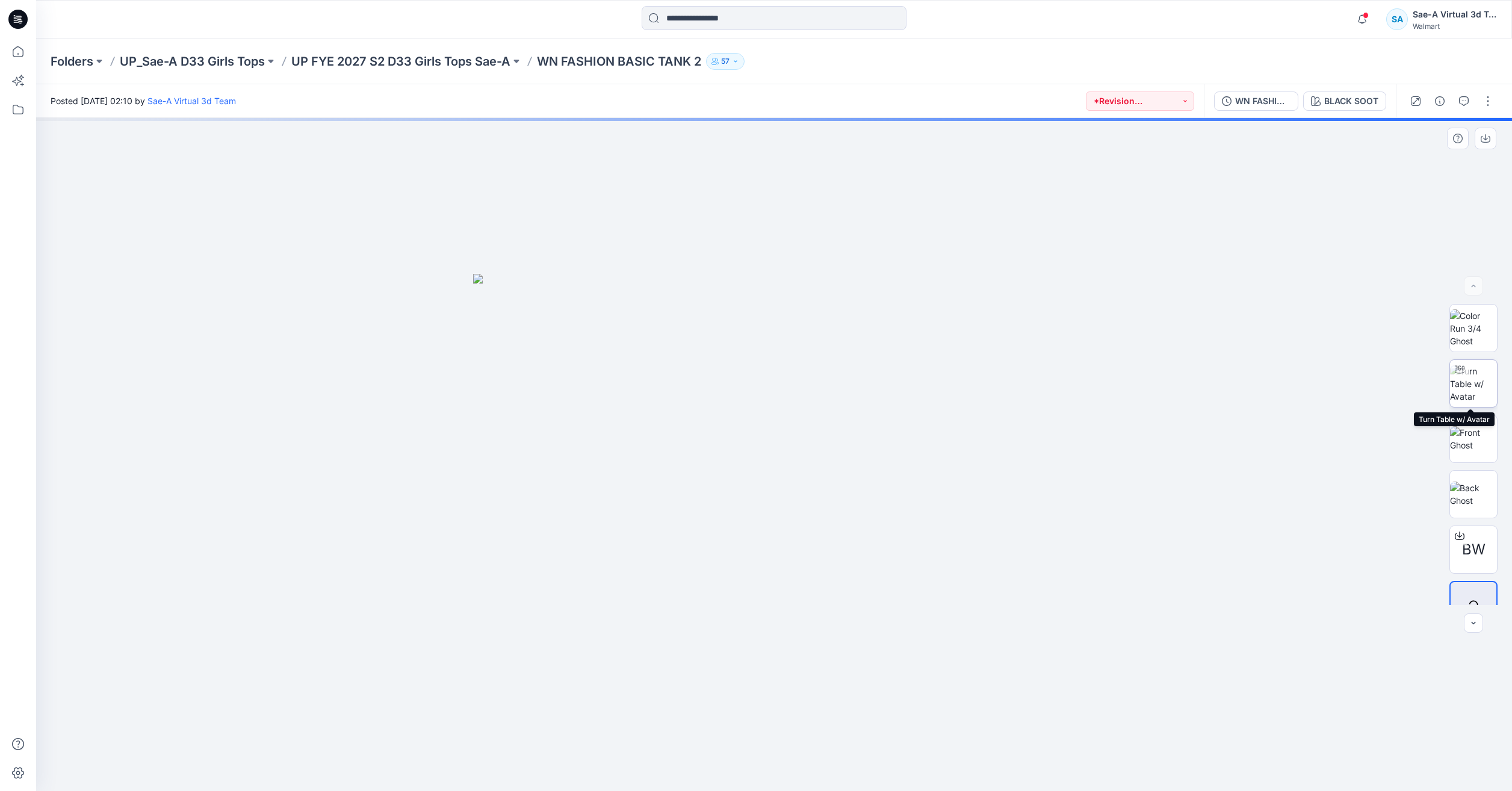
click at [1468, 403] on img at bounding box center [1474, 384] width 47 height 38
drag, startPoint x: 890, startPoint y: 769, endPoint x: 892, endPoint y: 712, distance: 57.0
click at [892, 712] on div at bounding box center [774, 453] width 1476 height 672
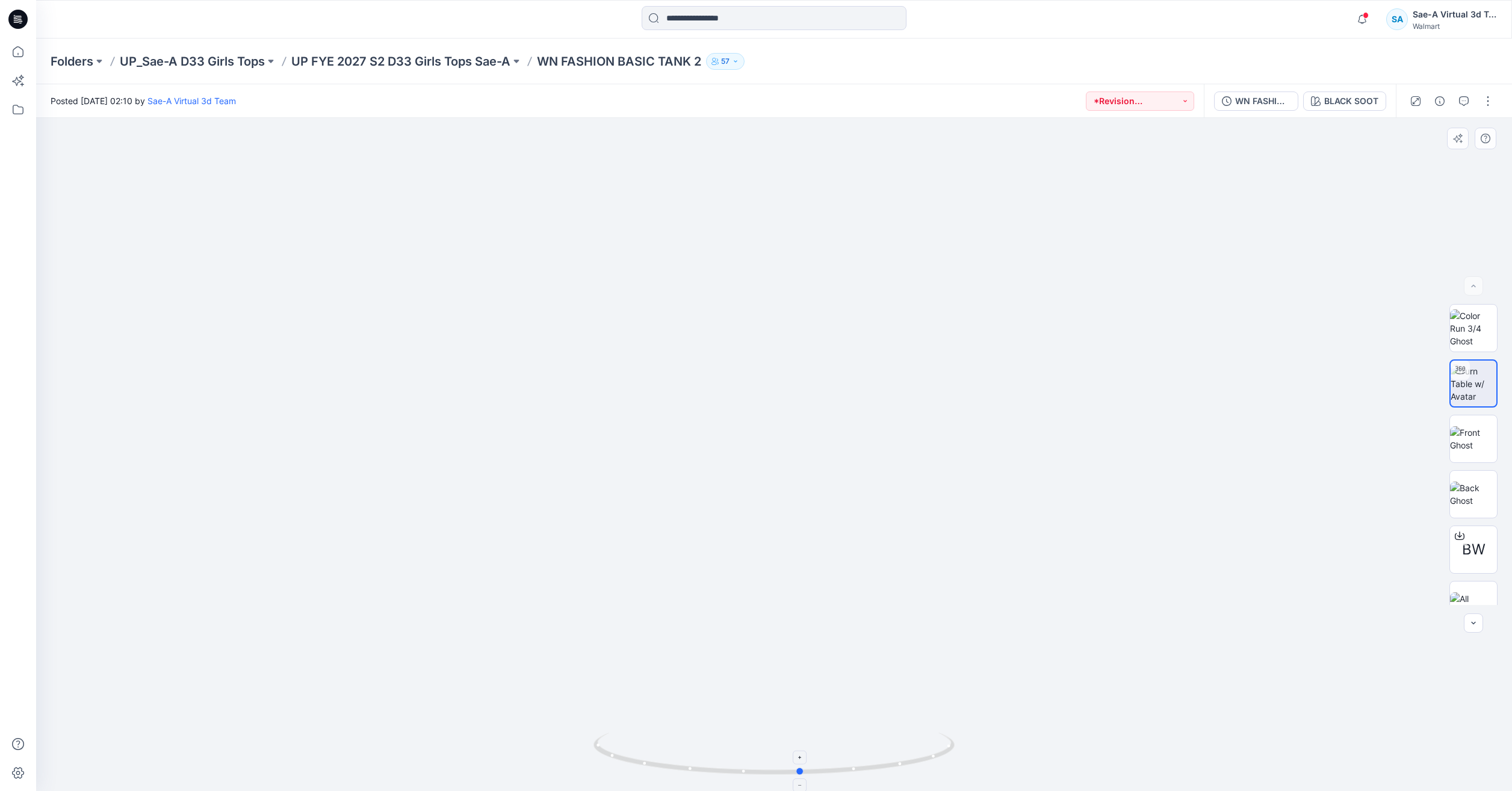
drag, startPoint x: 918, startPoint y: 756, endPoint x: 949, endPoint y: 738, distance: 35.8
click at [949, 738] on icon at bounding box center [776, 755] width 364 height 45
drag, startPoint x: 885, startPoint y: 773, endPoint x: 842, endPoint y: 775, distance: 43.0
click at [840, 775] on icon at bounding box center [776, 755] width 364 height 45
drag, startPoint x: 866, startPoint y: 787, endPoint x: 486, endPoint y: 778, distance: 380.1
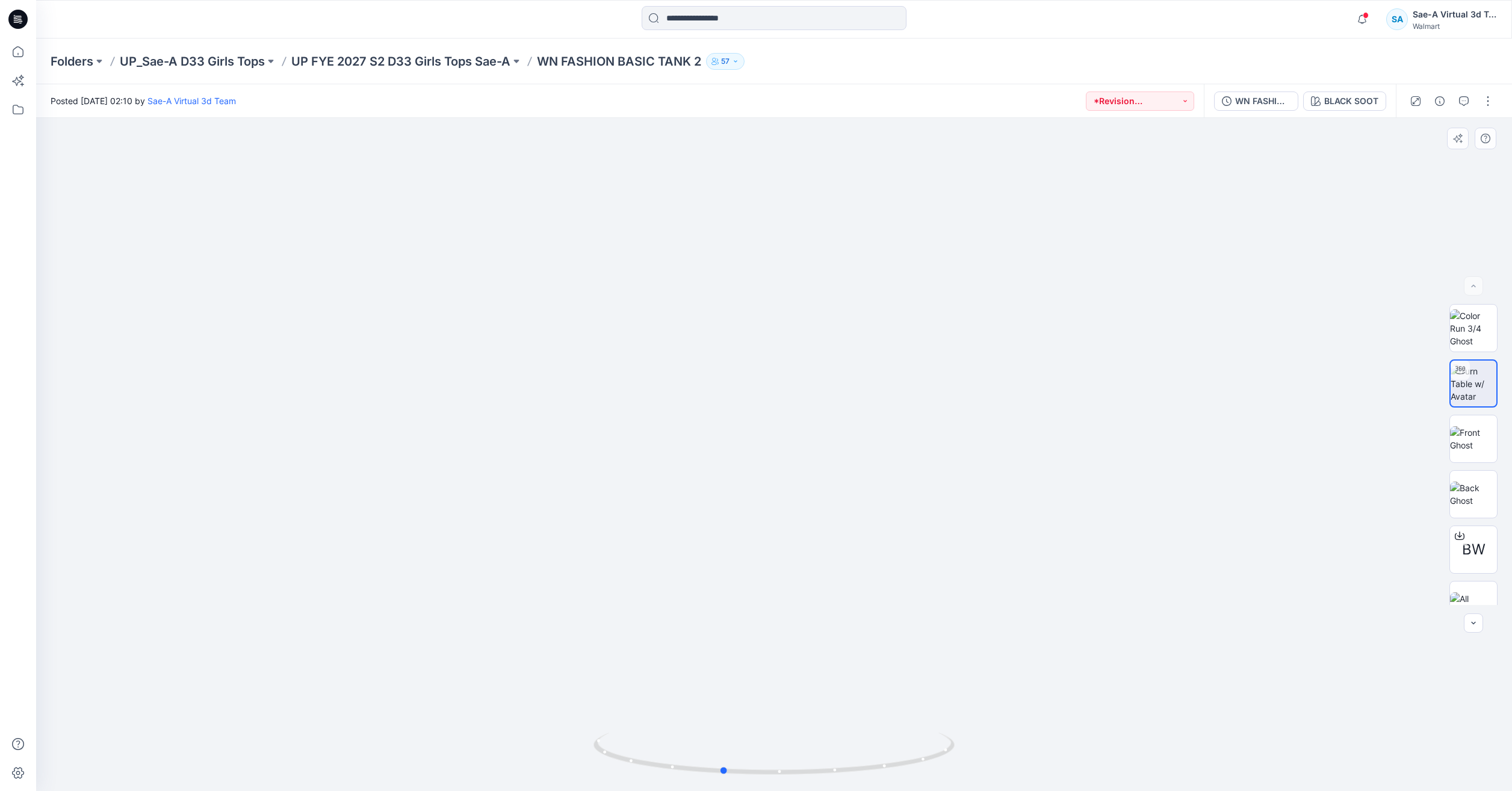
click at [486, 778] on div at bounding box center [774, 453] width 1476 height 672
click at [12, 53] on icon at bounding box center [17, 52] width 26 height 26
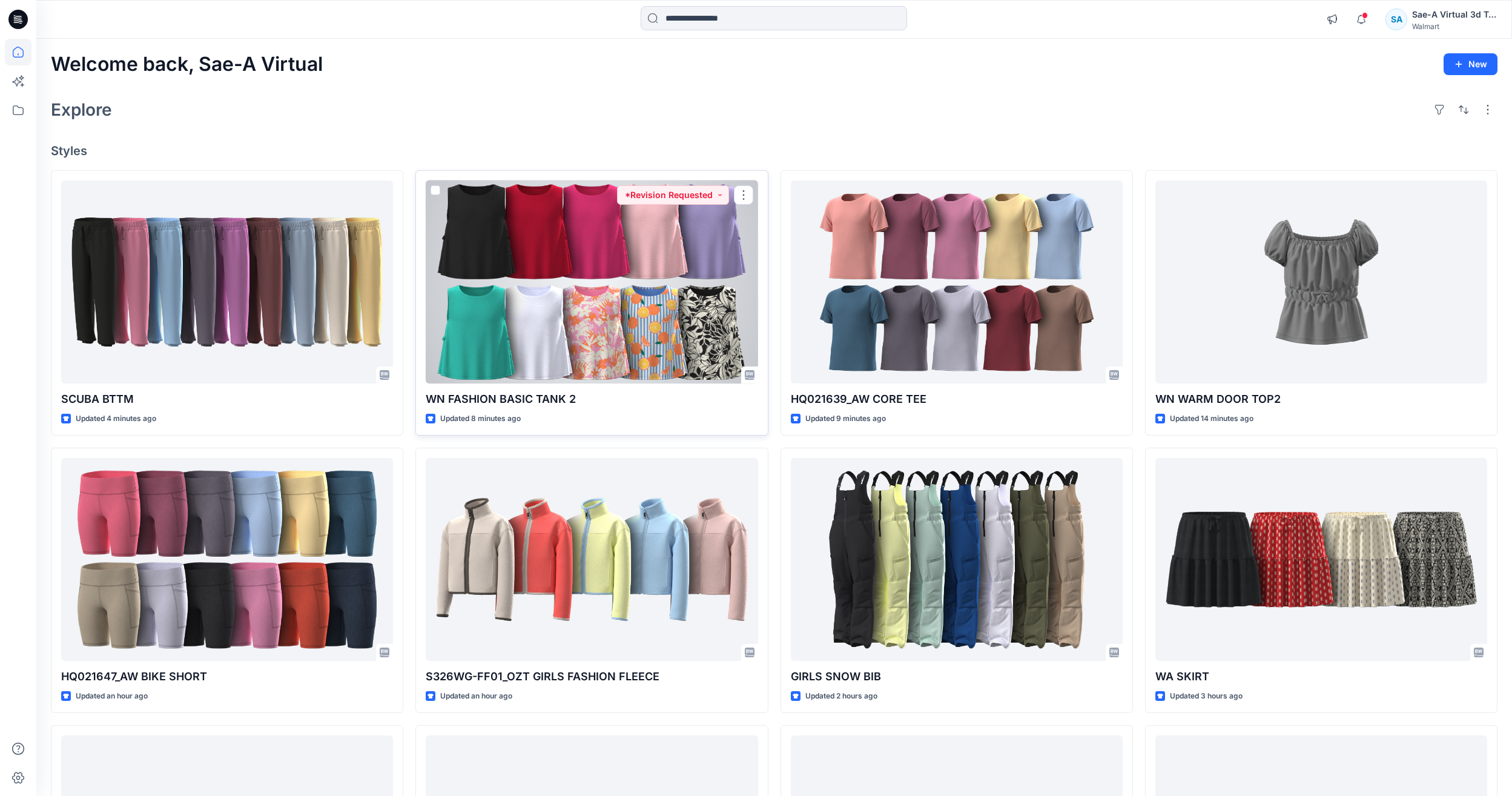
click at [628, 332] on div at bounding box center [591, 281] width 332 height 203
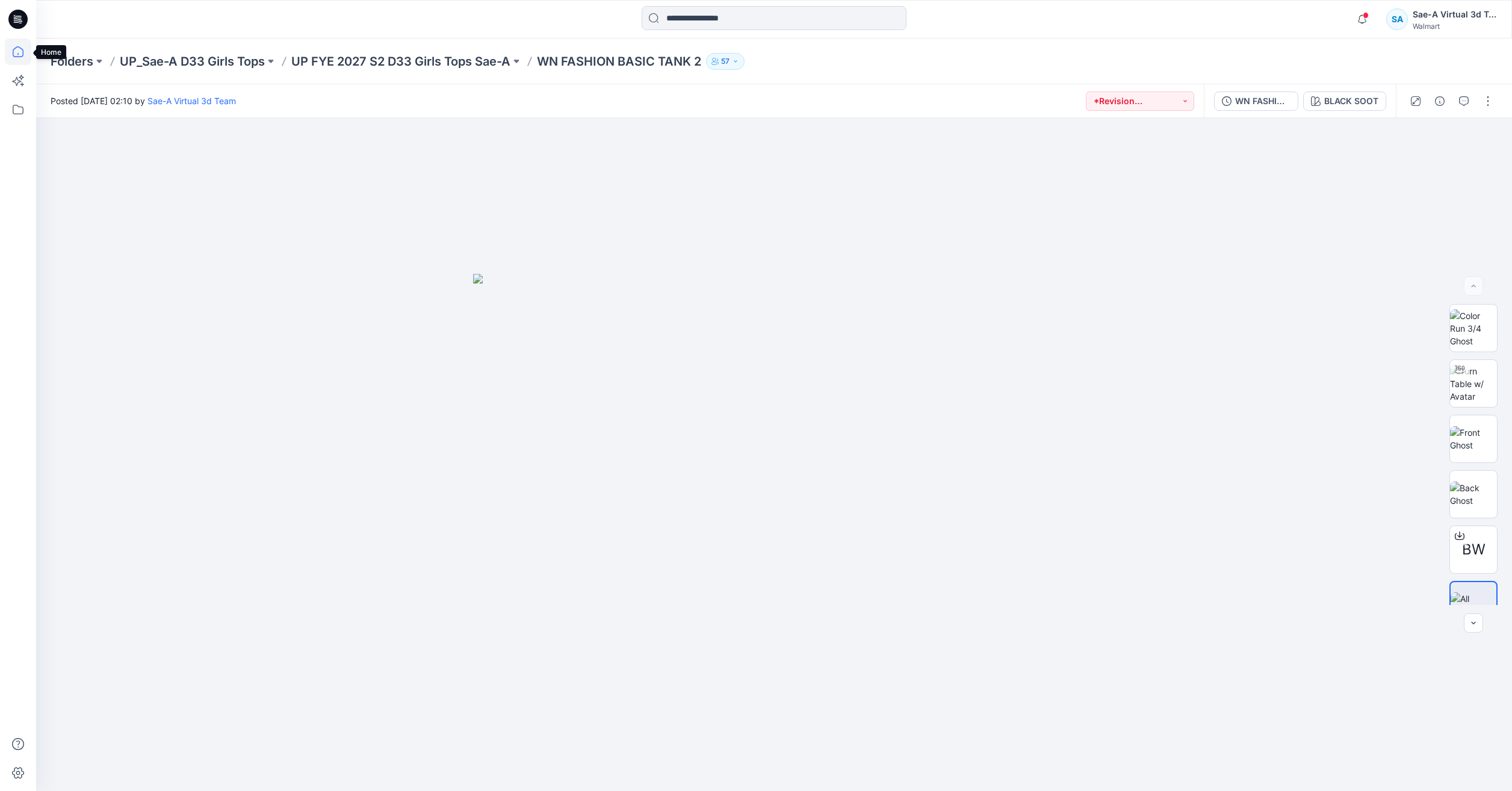
click at [19, 53] on icon at bounding box center [17, 52] width 26 height 26
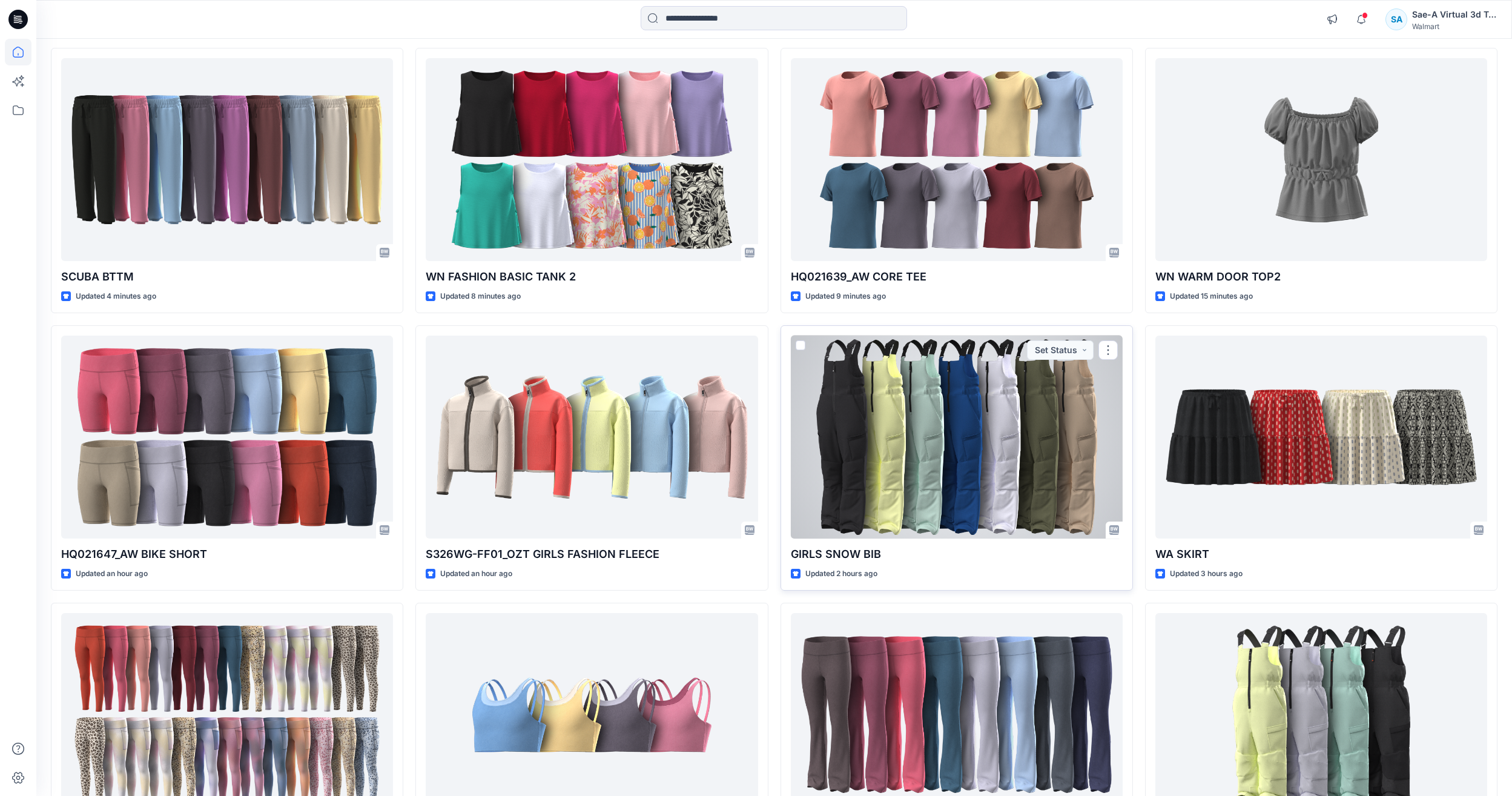
scroll to position [181, 0]
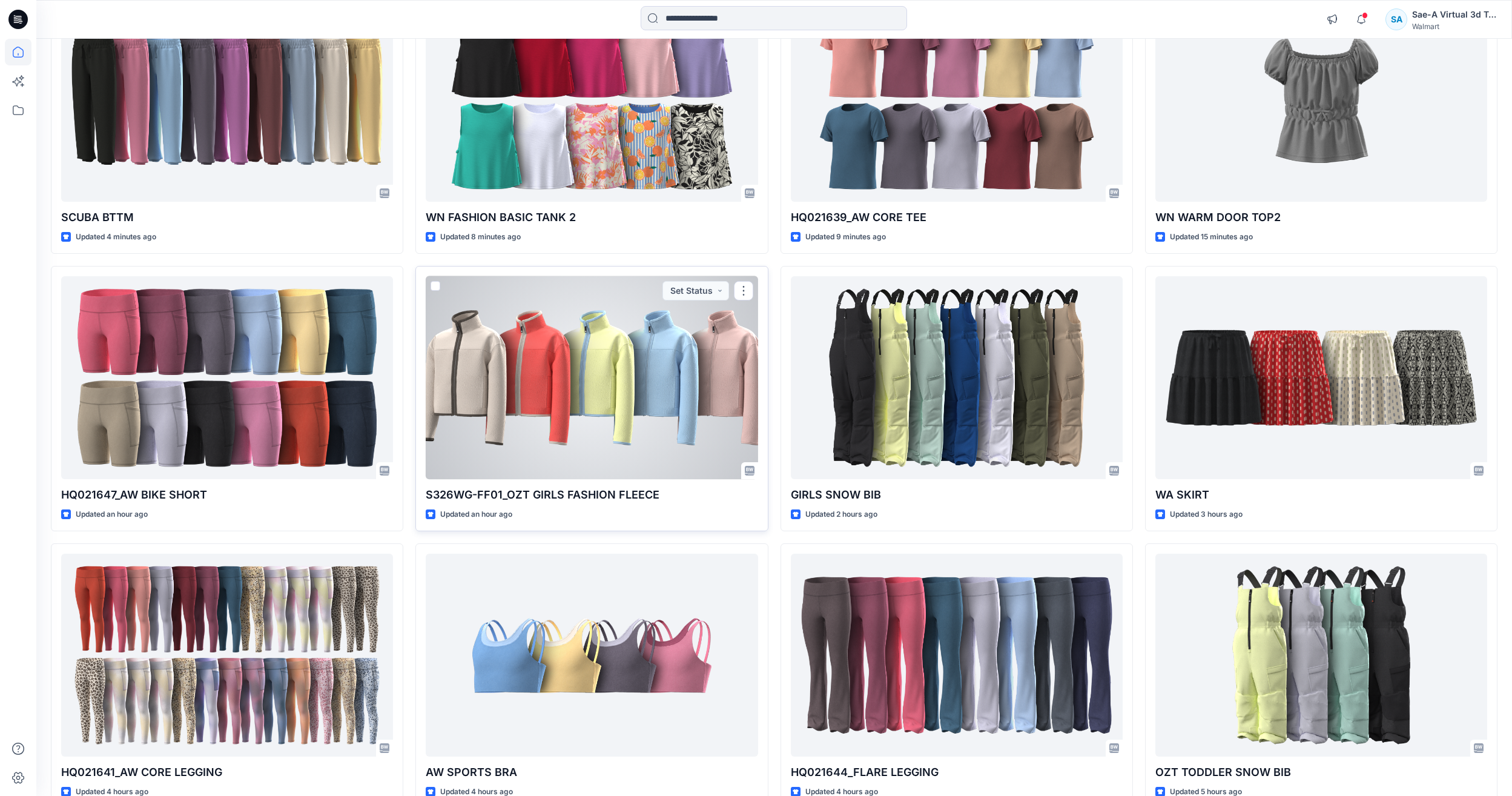
click at [629, 429] on div at bounding box center [591, 377] width 332 height 203
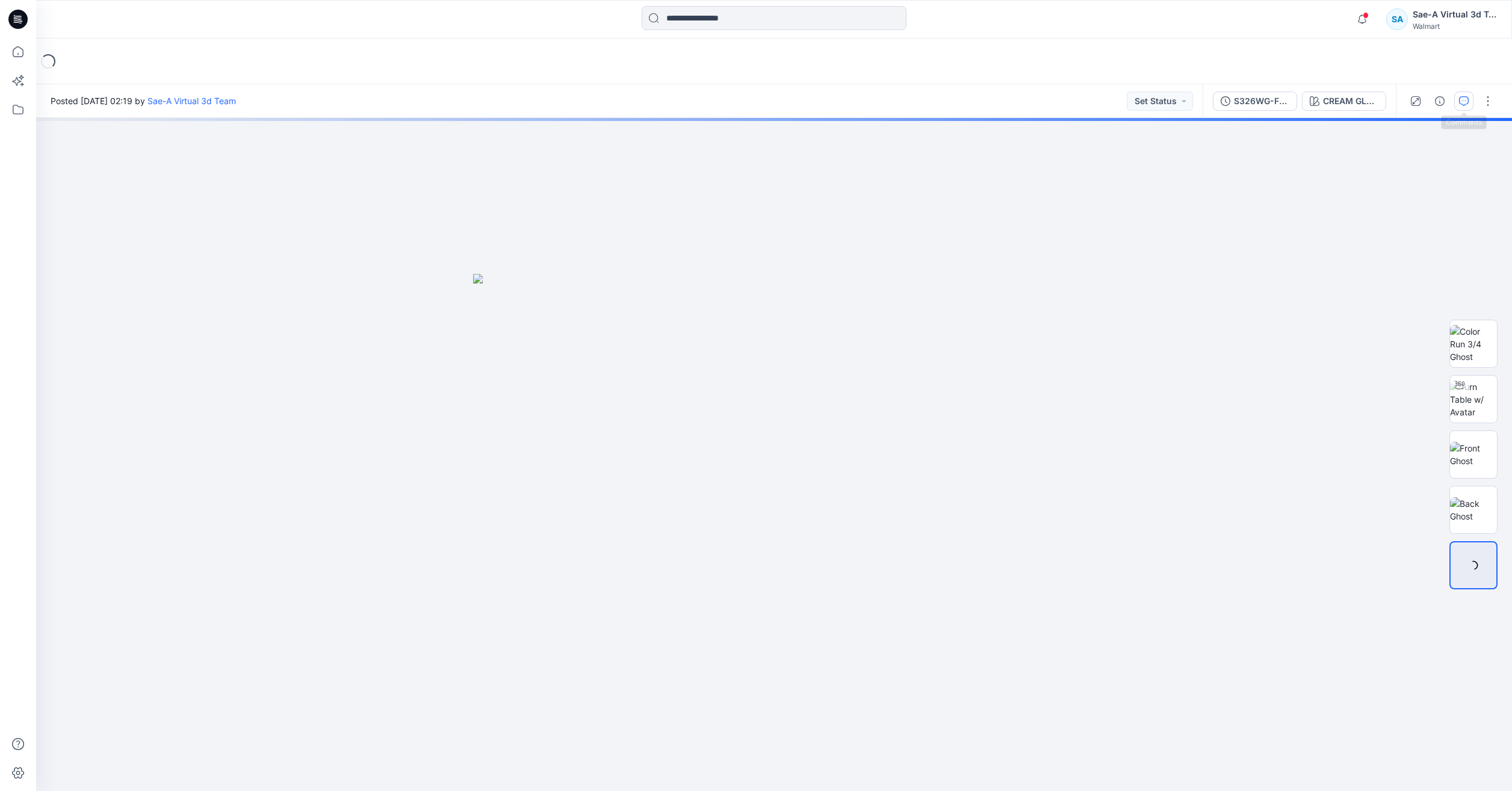
click at [1471, 108] on button "button" at bounding box center [1464, 100] width 19 height 19
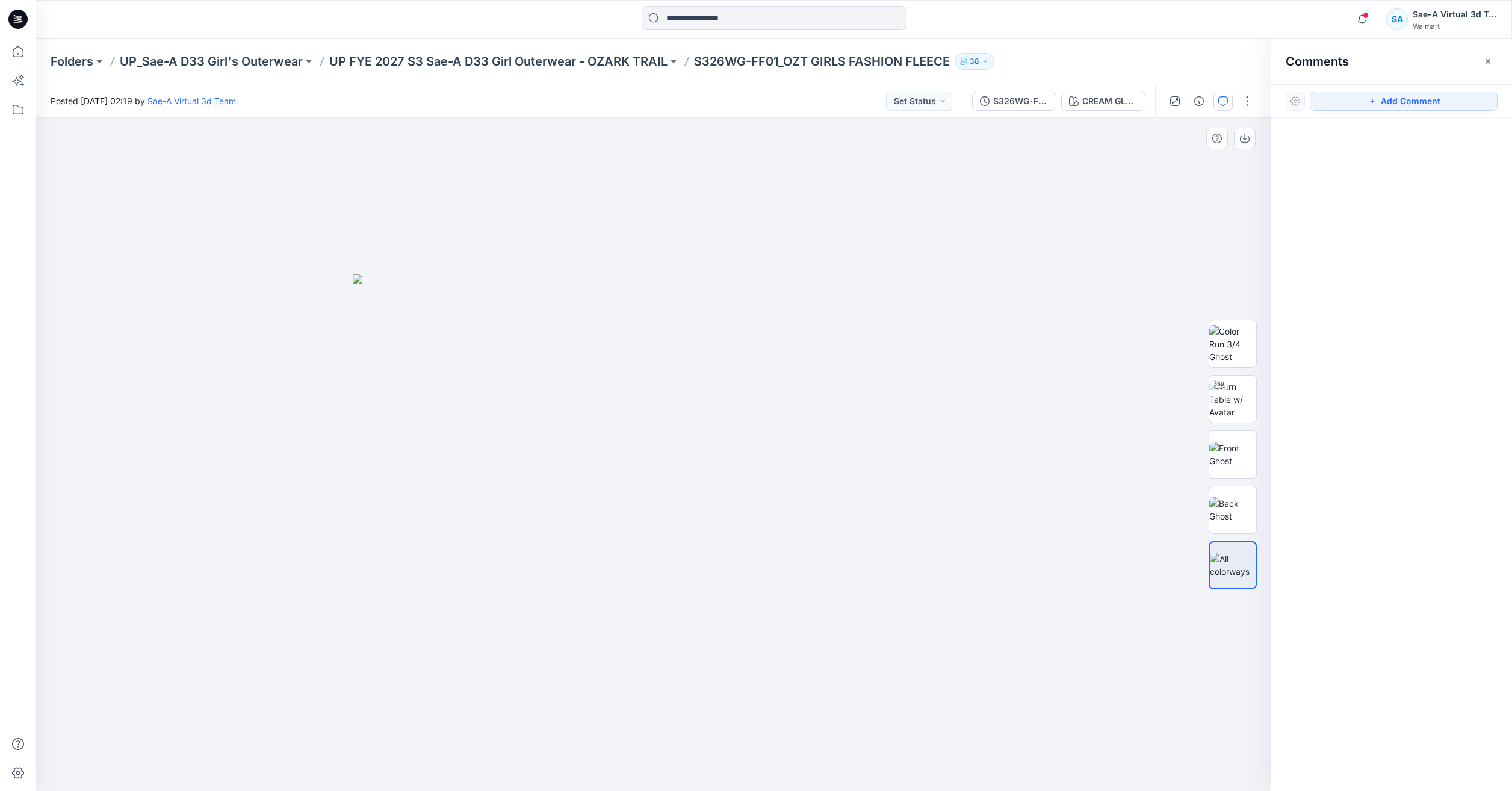
drag, startPoint x: 1402, startPoint y: 101, endPoint x: 1182, endPoint y: 148, distance: 225.0
click at [1402, 101] on button "Add Comment" at bounding box center [1403, 100] width 187 height 19
click at [684, 184] on div "1" at bounding box center [654, 453] width 1235 height 672
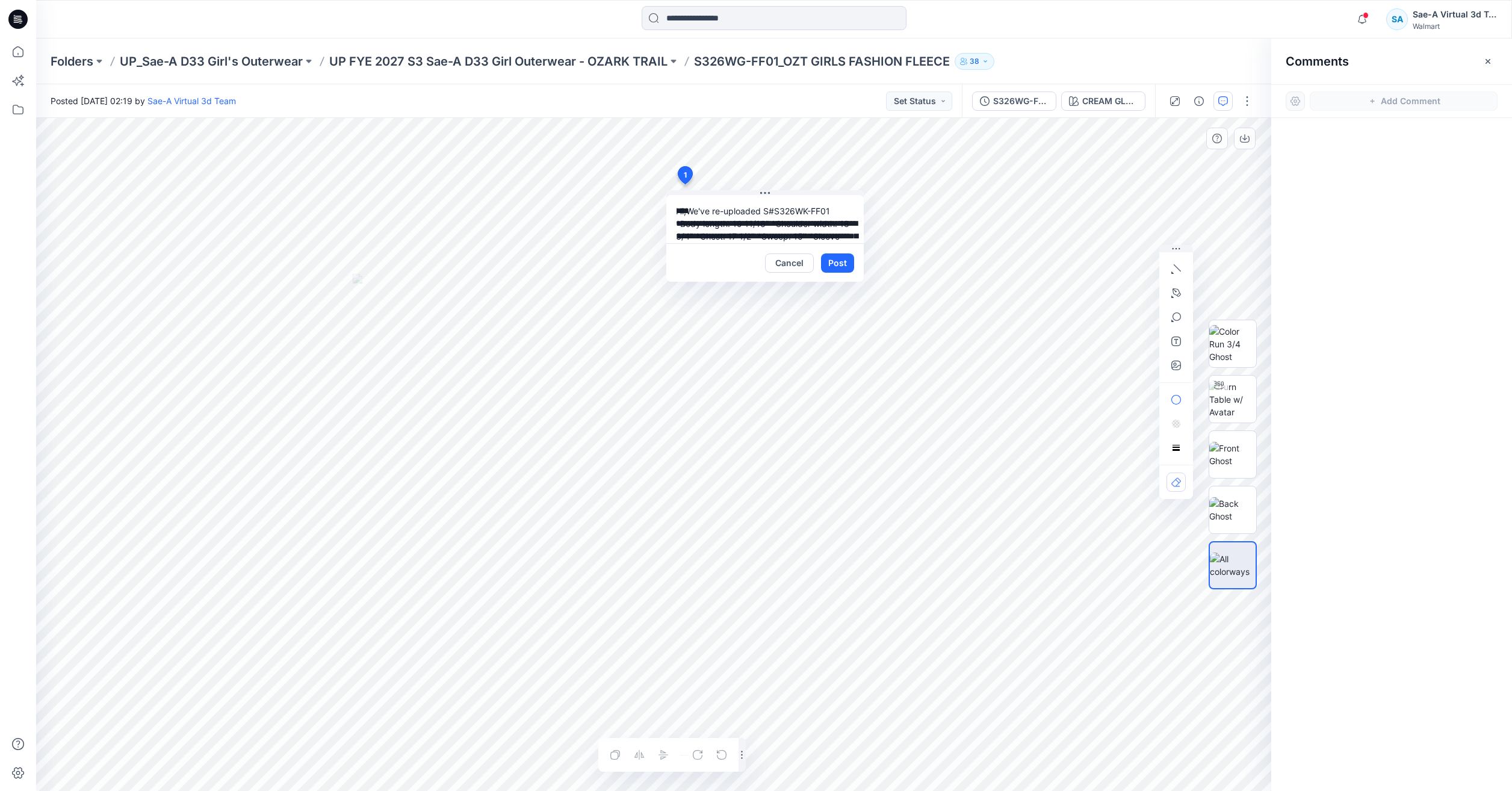
click at [797, 222] on textarea "**********" at bounding box center [765, 218] width 197 height 48
click at [770, 238] on textarea "**********" at bounding box center [765, 218] width 197 height 48
click at [826, 224] on textarea "**********" at bounding box center [765, 218] width 197 height 48
click at [828, 210] on textarea "**********" at bounding box center [765, 218] width 197 height 48
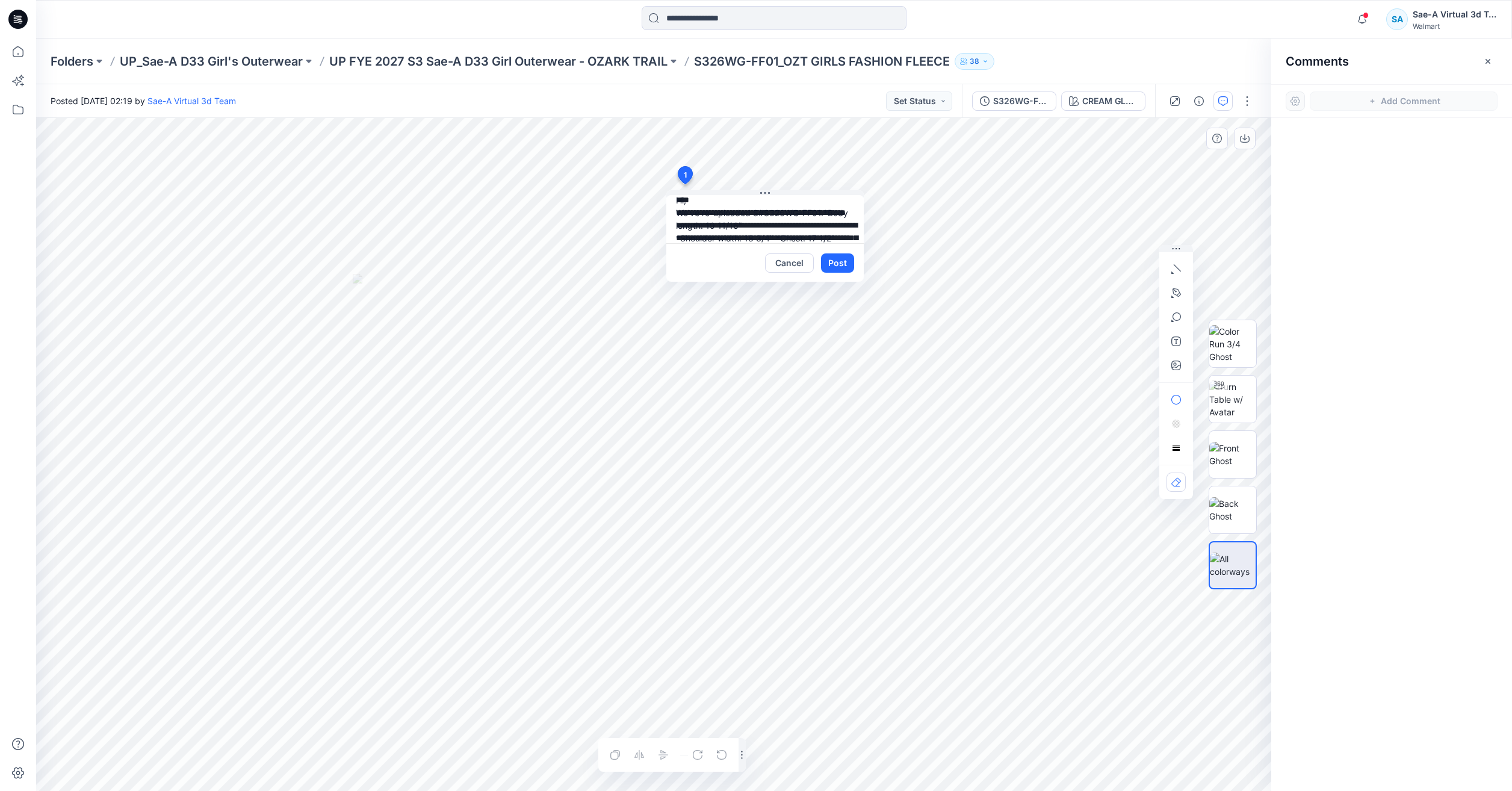
click at [775, 237] on textarea "**********" at bounding box center [765, 218] width 197 height 48
click at [777, 236] on textarea "**********" at bounding box center [765, 218] width 197 height 48
click at [737, 241] on textarea "**********" at bounding box center [765, 218] width 197 height 48
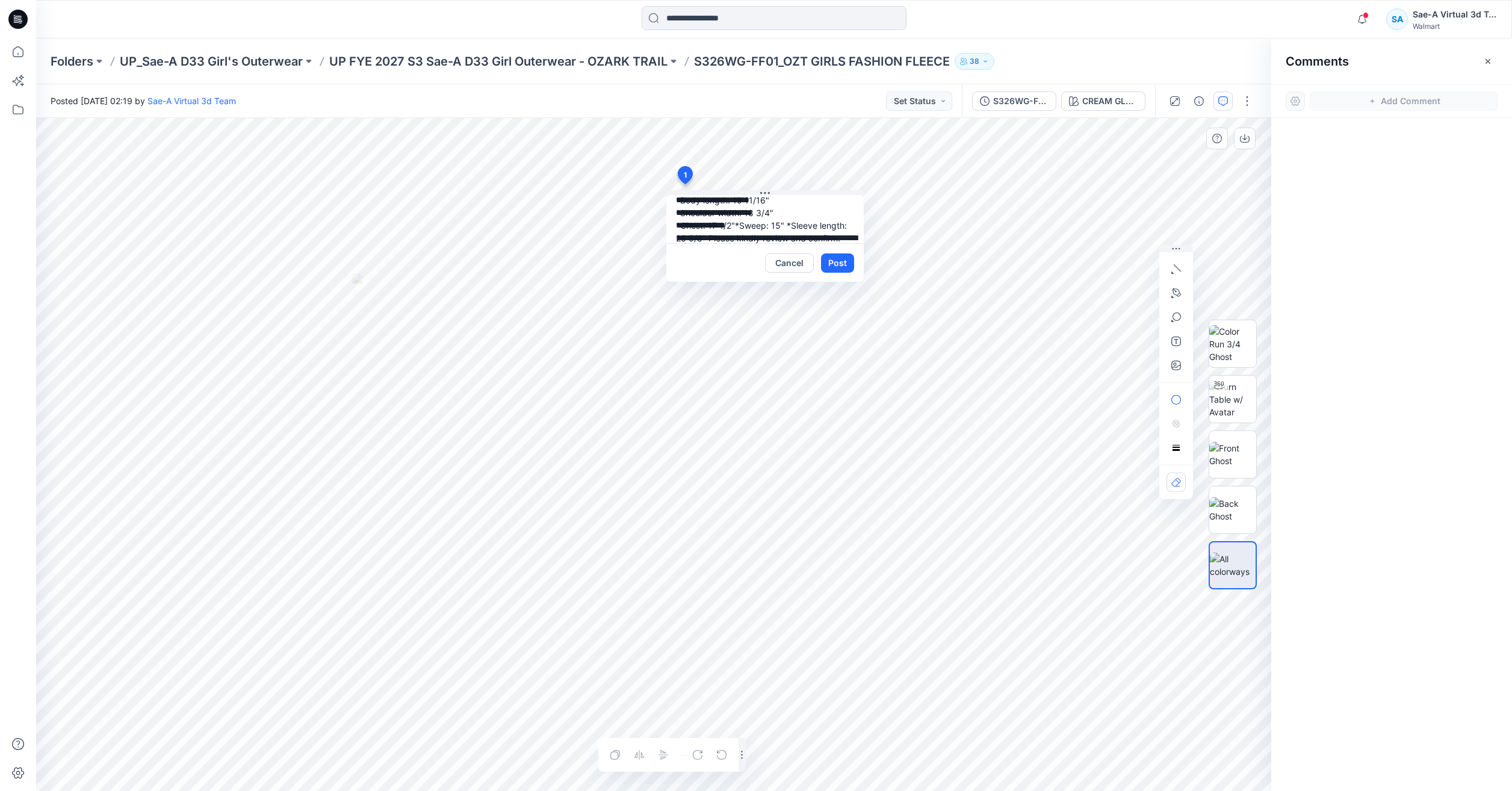
click at [727, 239] on textarea "**********" at bounding box center [765, 218] width 197 height 48
click at [771, 242] on textarea "**********" at bounding box center [765, 218] width 197 height 48
click at [811, 239] on textarea "**********" at bounding box center [765, 218] width 197 height 48
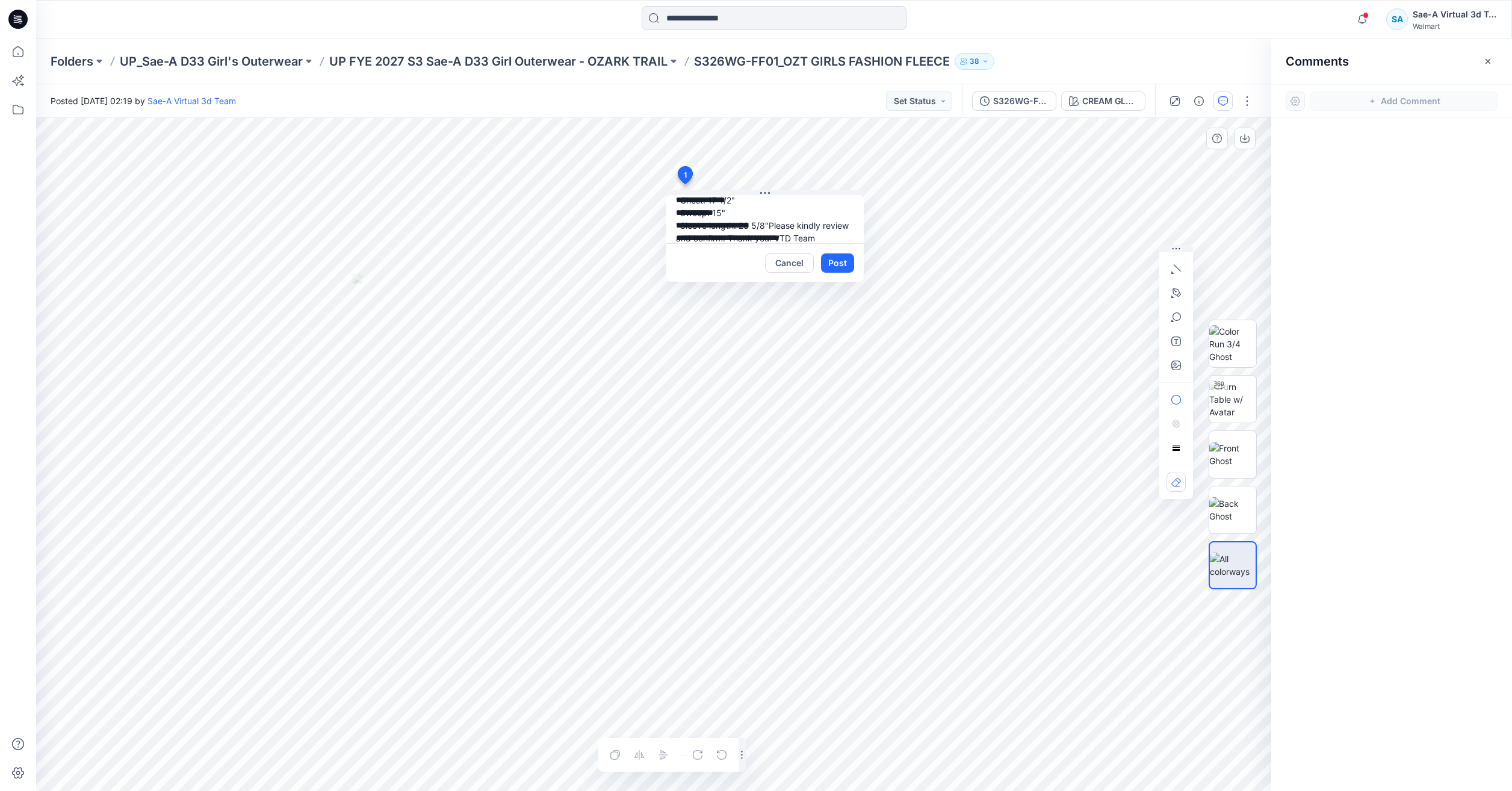
scroll to position [74, 0]
type textarea "**********"
click at [839, 259] on button "Post" at bounding box center [837, 262] width 33 height 19
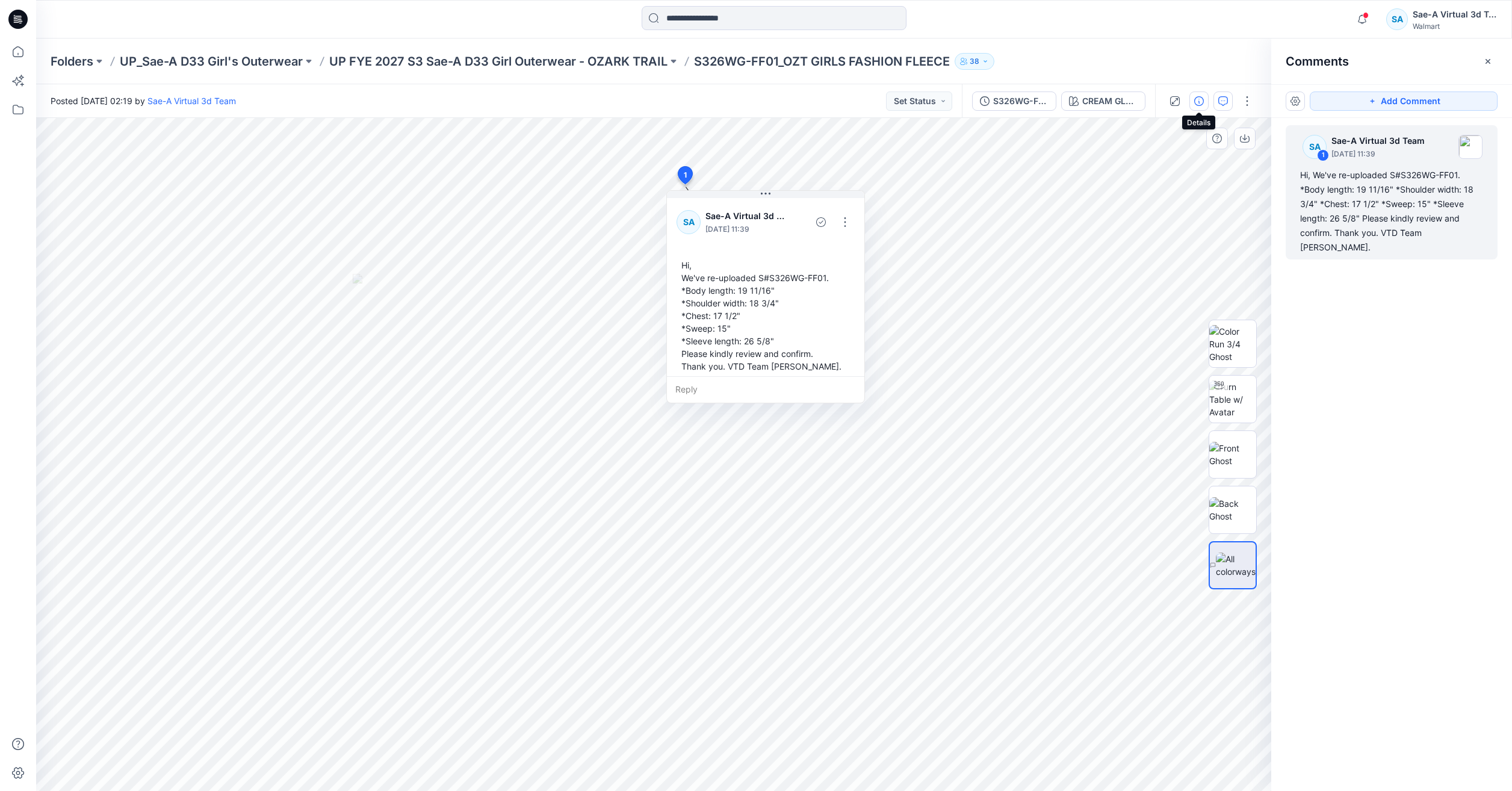
click at [1202, 96] on icon "button" at bounding box center [1199, 100] width 10 height 10
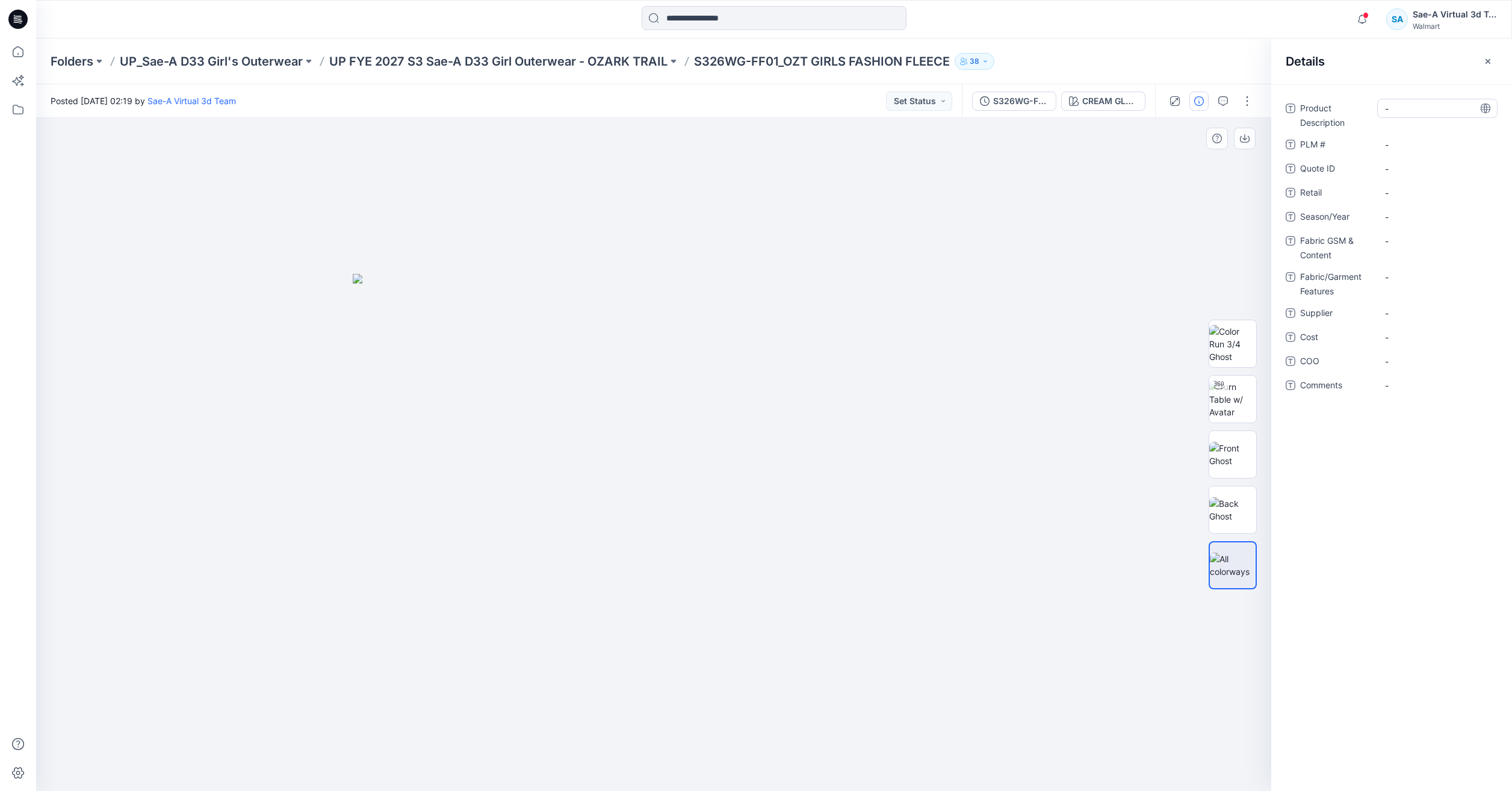
click at [1390, 110] on Description "-" at bounding box center [1438, 109] width 105 height 13
drag, startPoint x: 952, startPoint y: 63, endPoint x: 788, endPoint y: 70, distance: 164.1
click at [788, 70] on div "Folders UP_Sae-A D33 Girl's Outerwear UP FYE 2027 S3 Sae-A D33 Girl Outerwear -…" at bounding box center [774, 62] width 1476 height 46
copy p "OZT GIRLS FASHION FLEECE"
click at [1424, 112] on Description "-" at bounding box center [1438, 109] width 105 height 13
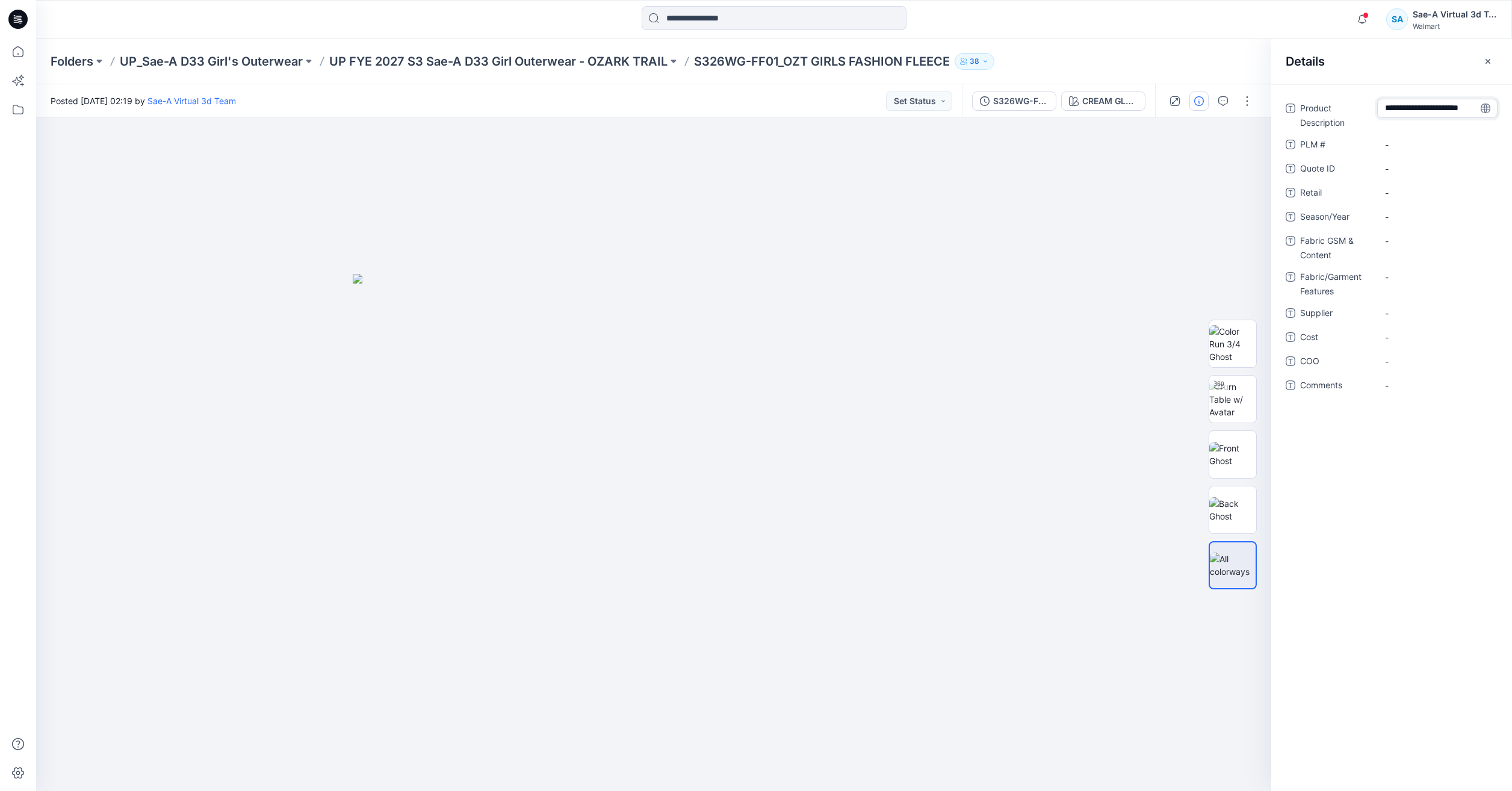
scroll to position [8, 0]
drag, startPoint x: 780, startPoint y: 60, endPoint x: 696, endPoint y: 65, distance: 84.1
click at [696, 65] on p "S326WG-FF01_OZT GIRLS FASHION FLEECE" at bounding box center [822, 62] width 256 height 17
copy p "S326WG-FF01"
click at [1417, 151] on div "-" at bounding box center [1437, 144] width 120 height 19
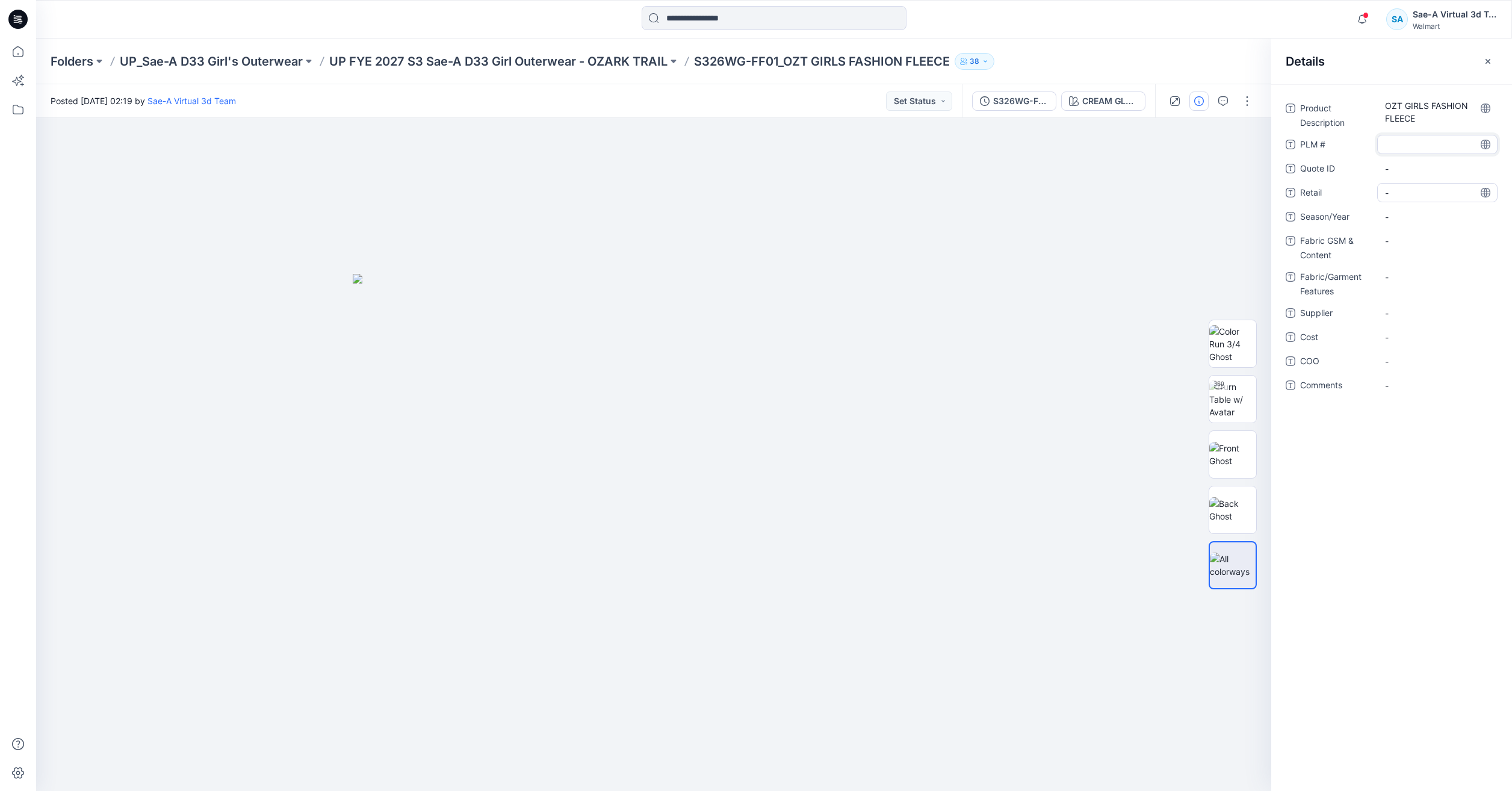
type textarea "**********"
click at [1427, 211] on span "-" at bounding box center [1438, 217] width 105 height 13
type textarea "*****"
click at [1402, 242] on Content "-" at bounding box center [1438, 241] width 105 height 13
click at [1420, 236] on Content "-" at bounding box center [1438, 241] width 105 height 13
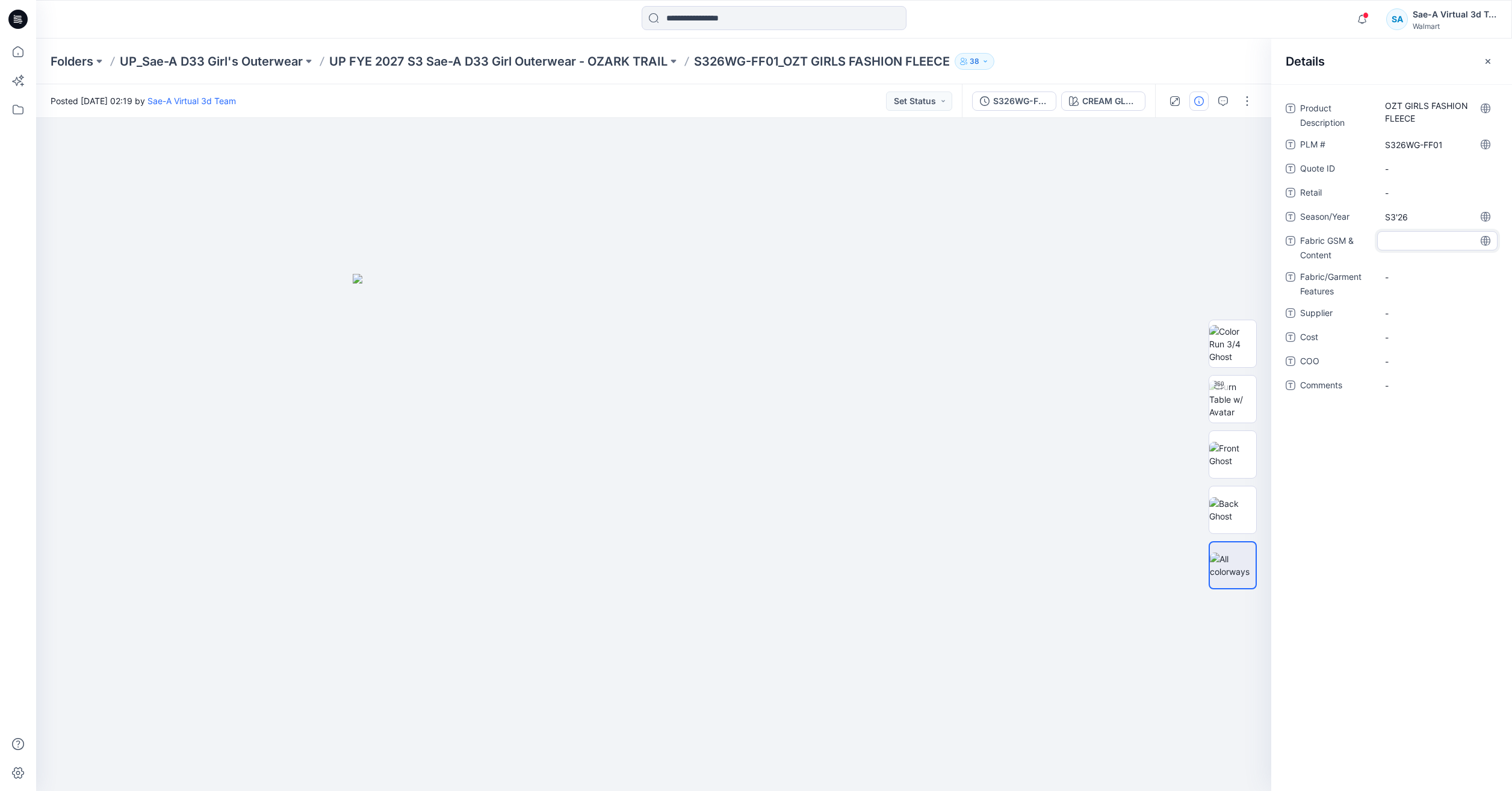
type textarea "**********"
click at [1423, 271] on Features "-" at bounding box center [1438, 277] width 105 height 13
click at [1421, 284] on div "-" at bounding box center [1437, 276] width 120 height 19
type textarea "******"
click at [1415, 304] on div "-" at bounding box center [1437, 312] width 120 height 19
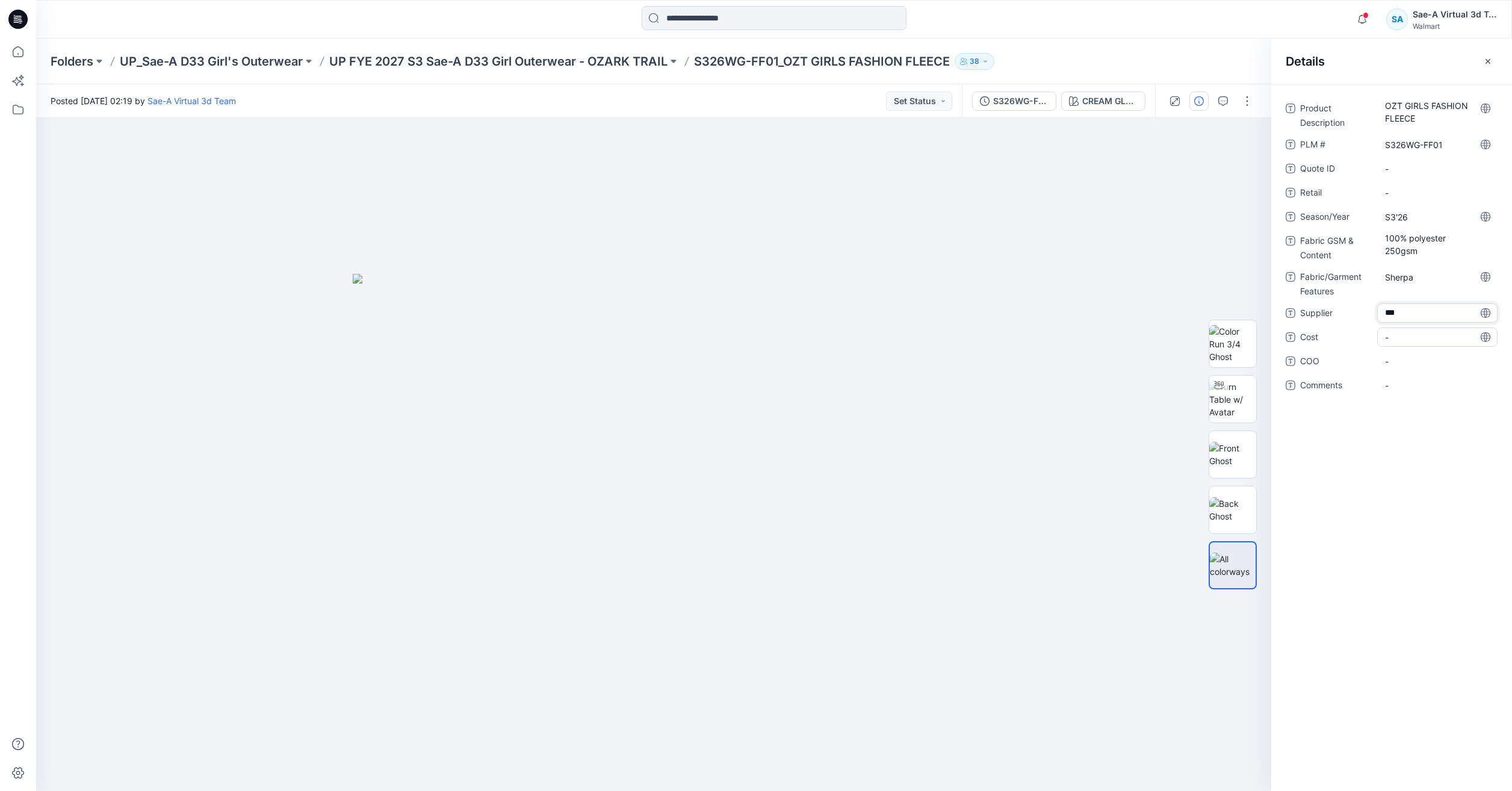
type textarea "****"
click at [1397, 346] on div "-" at bounding box center [1437, 337] width 120 height 19
type textarea "***"
click at [1246, 96] on button "button" at bounding box center [1247, 100] width 19 height 19
click at [1187, 158] on button "Edit" at bounding box center [1197, 163] width 110 height 23
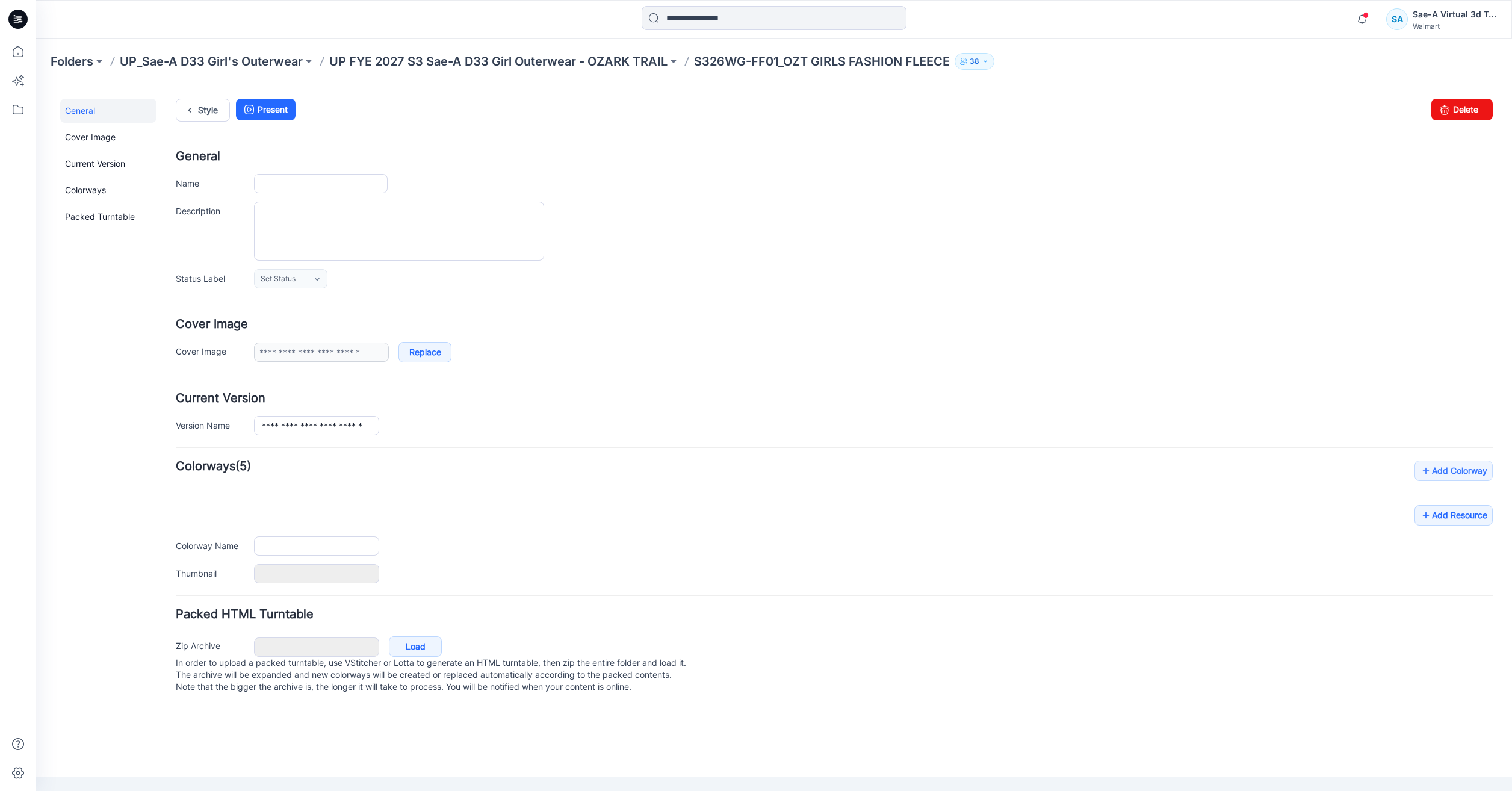
type input "**********"
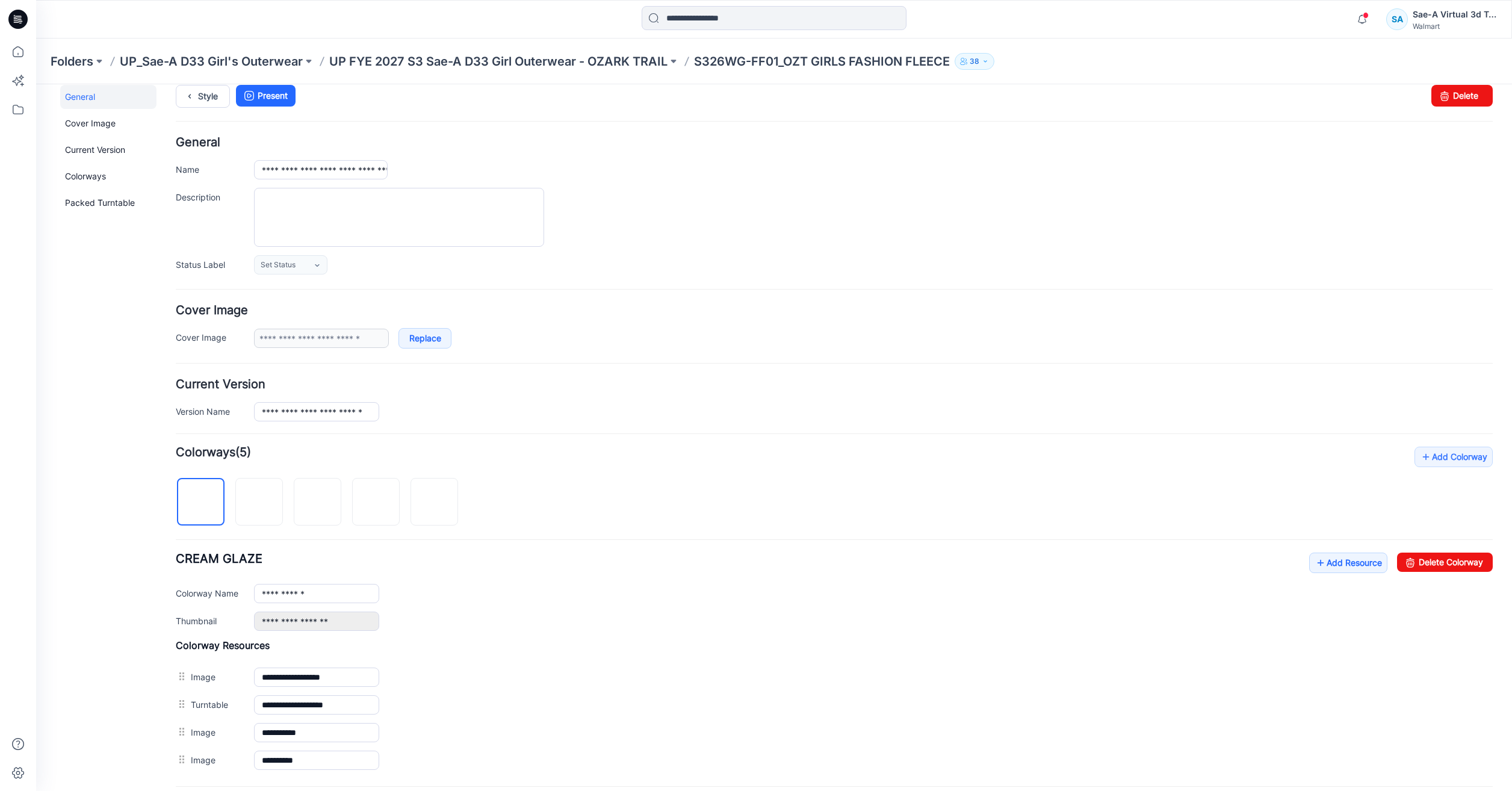
scroll to position [60, 0]
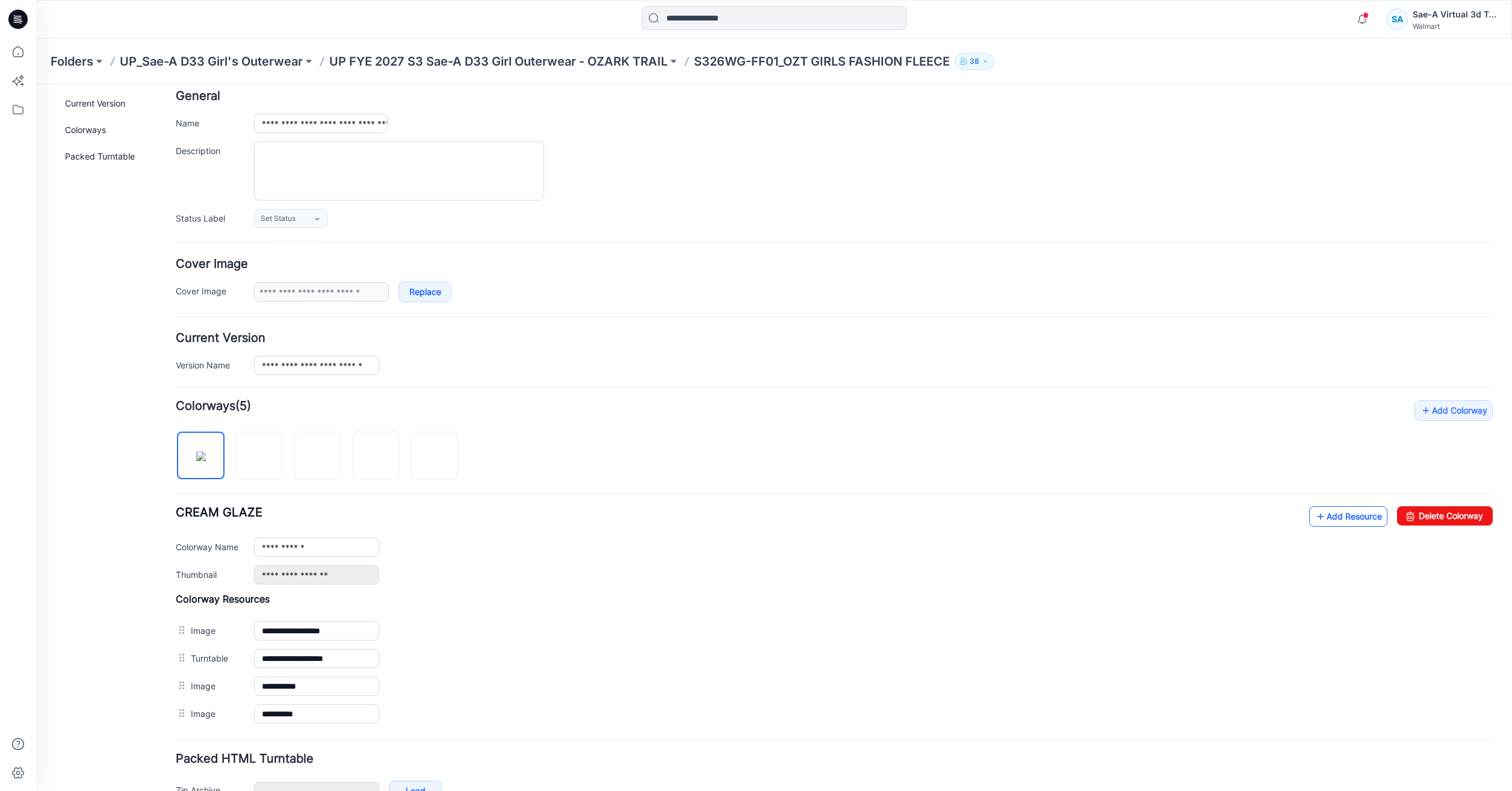
click at [1352, 512] on link "Add Resource" at bounding box center [1348, 516] width 78 height 21
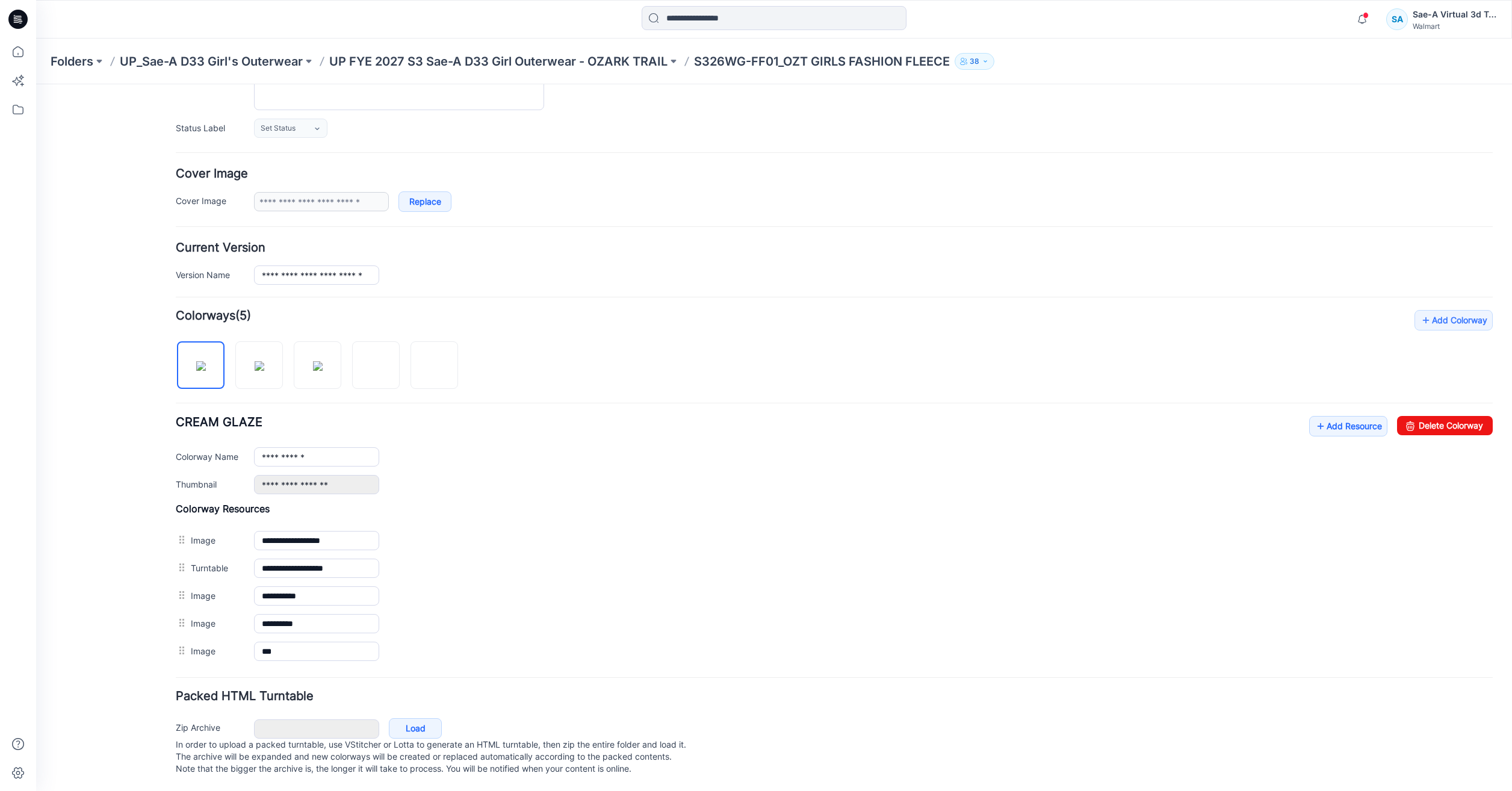
scroll to position [163, 0]
click at [1321, 416] on link "Add Resource" at bounding box center [1348, 425] width 78 height 21
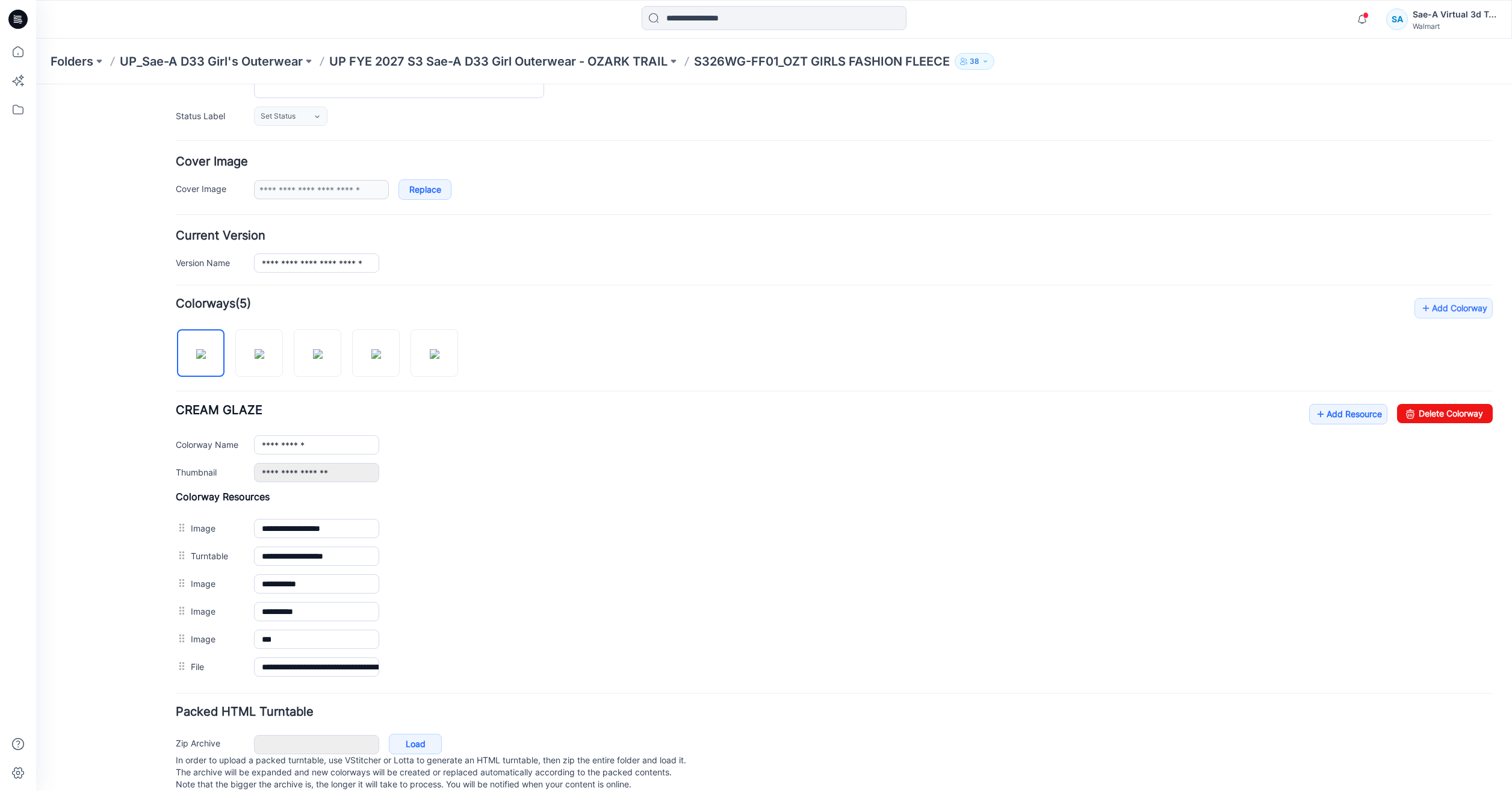
click at [1187, 178] on div "**********" at bounding box center [834, 177] width 1317 height 44
click at [1340, 419] on link "Add Resource" at bounding box center [1348, 414] width 78 height 21
